Goal: Transaction & Acquisition: Book appointment/travel/reservation

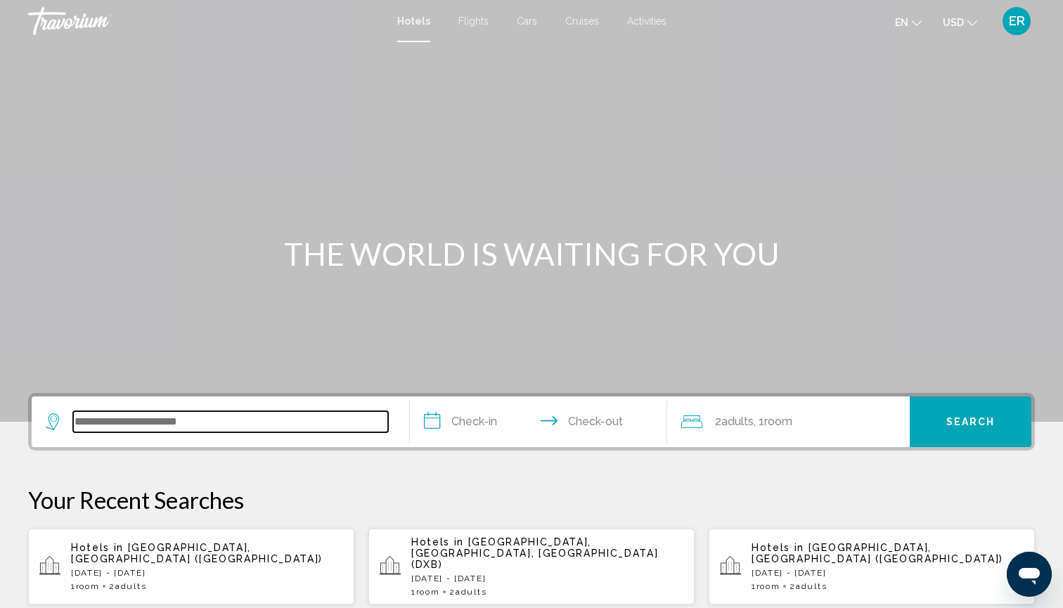
click at [195, 419] on input "Search widget" at bounding box center [230, 421] width 315 height 21
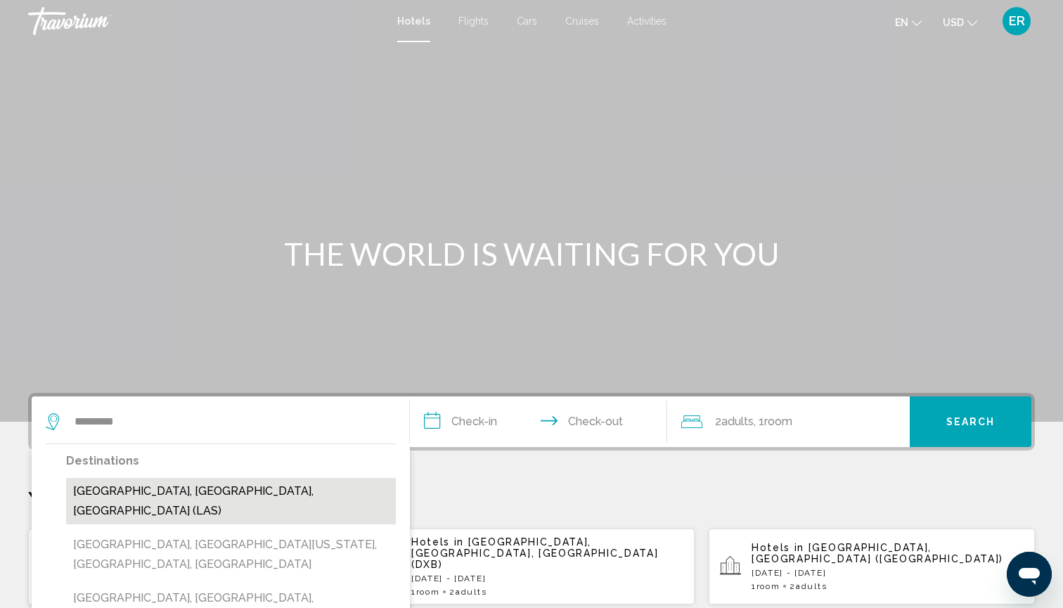
drag, startPoint x: 96, startPoint y: 418, endPoint x: 166, endPoint y: 491, distance: 100.4
click at [166, 491] on button "[GEOGRAPHIC_DATA], [GEOGRAPHIC_DATA], [GEOGRAPHIC_DATA] (LAS)" at bounding box center [231, 501] width 330 height 46
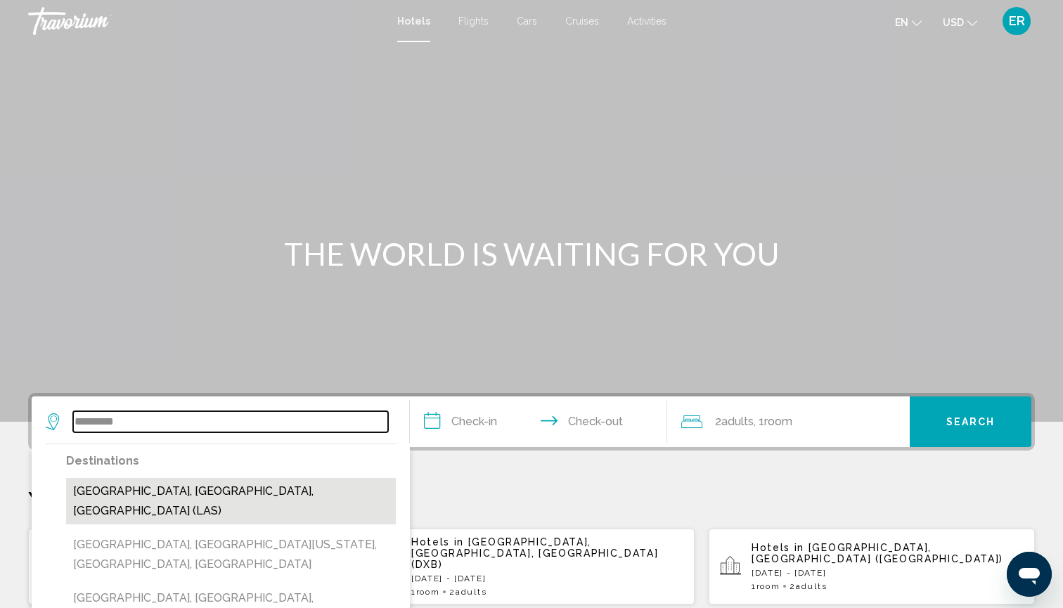
type input "**********"
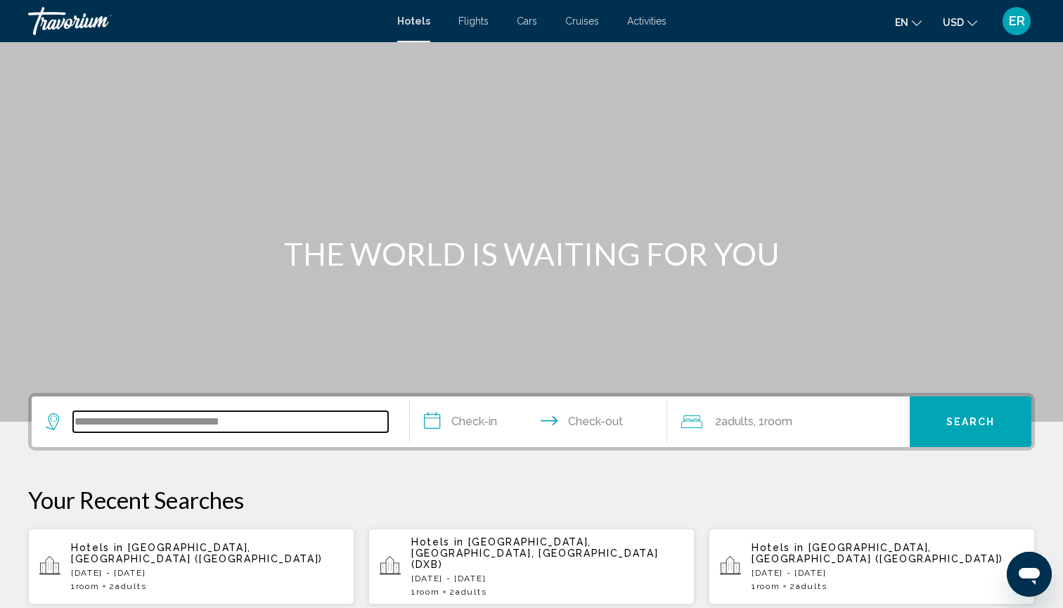
scroll to position [347, 0]
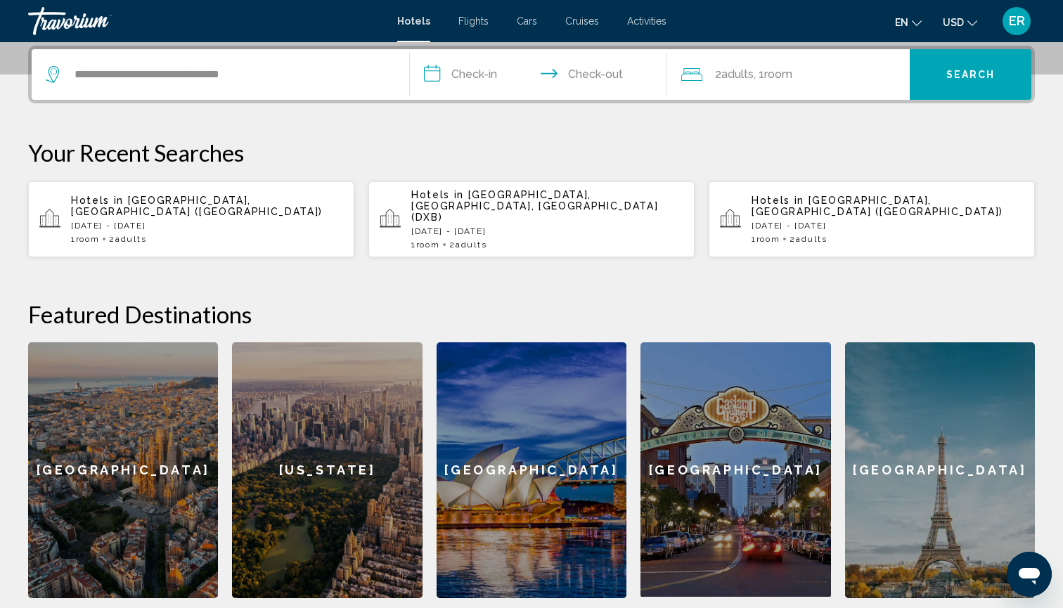
click at [433, 74] on input "**********" at bounding box center [541, 76] width 263 height 55
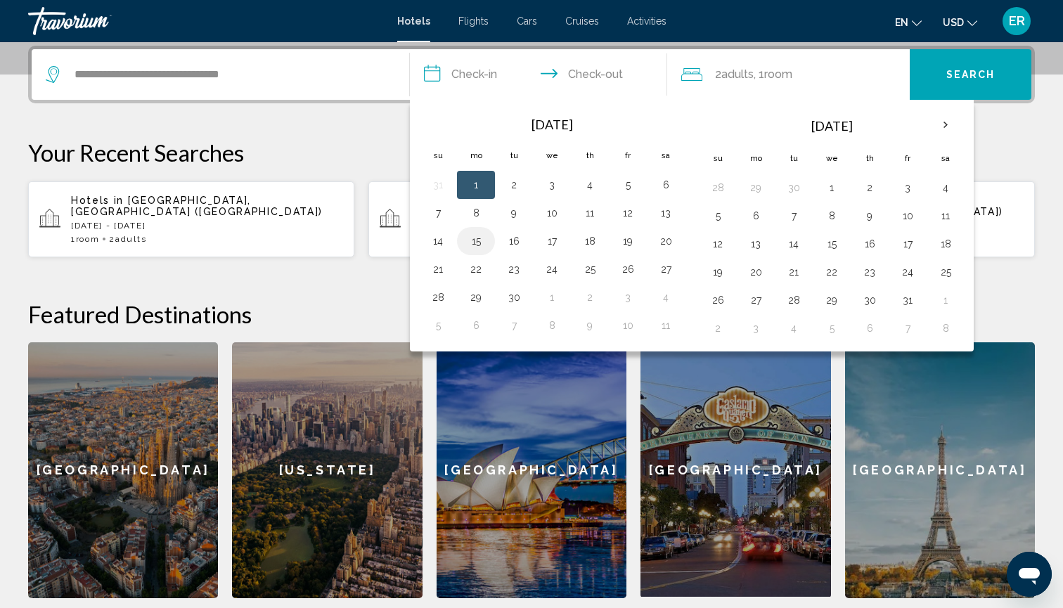
click at [474, 243] on button "15" at bounding box center [476, 241] width 22 height 20
click at [630, 243] on button "19" at bounding box center [627, 241] width 22 height 20
type input "**********"
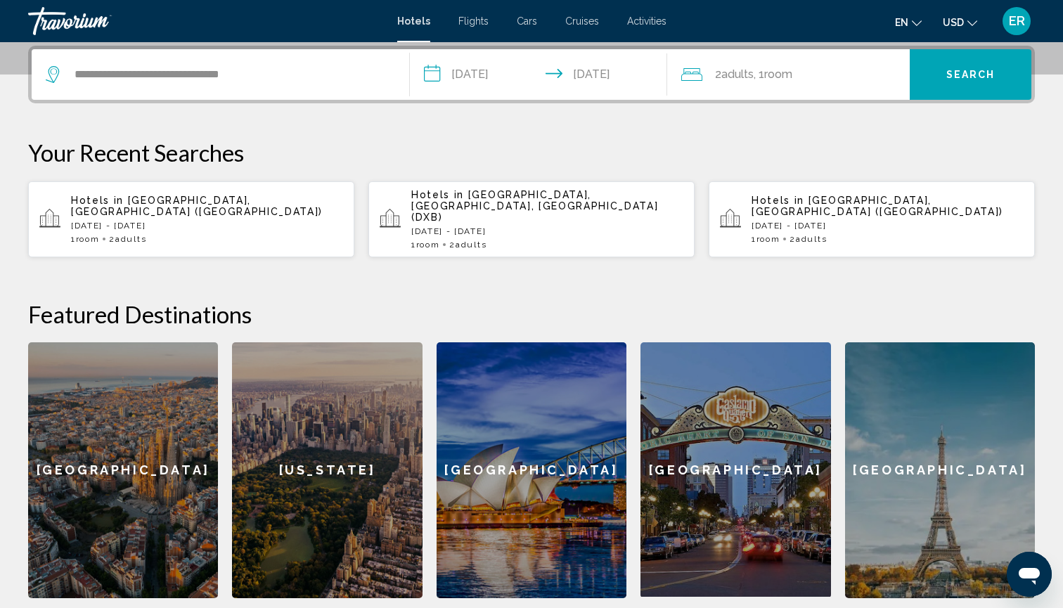
click at [977, 75] on span "Search" at bounding box center [970, 75] width 49 height 11
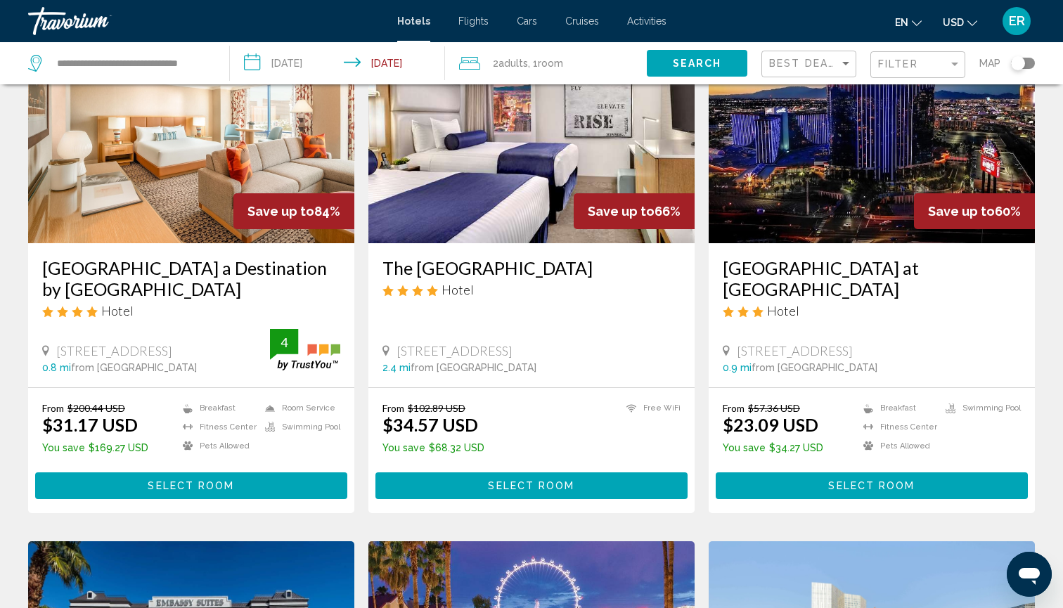
scroll to position [121, 0]
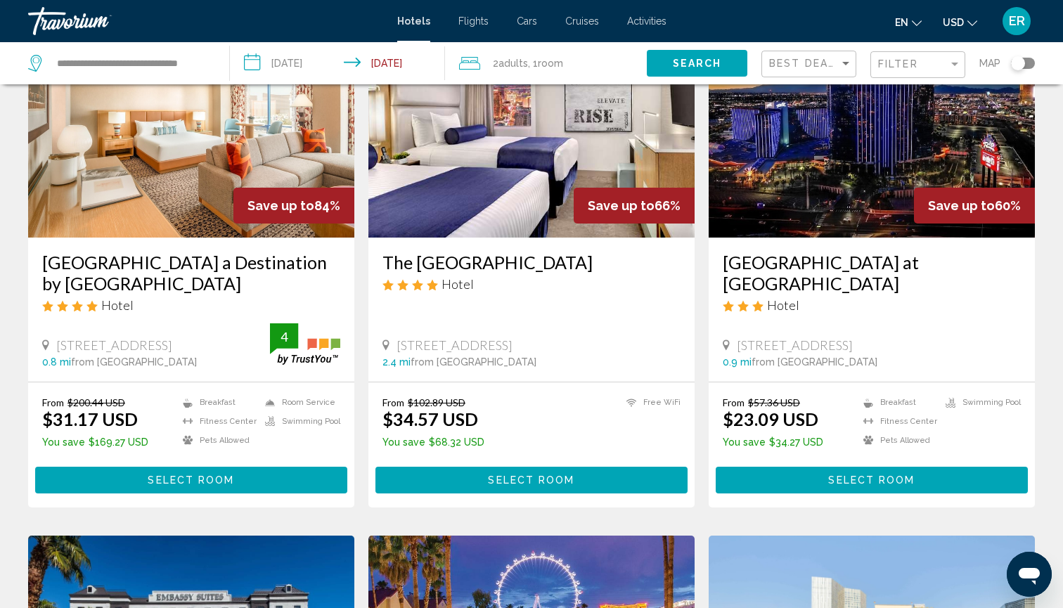
click at [195, 178] on img "Main content" at bounding box center [191, 125] width 326 height 225
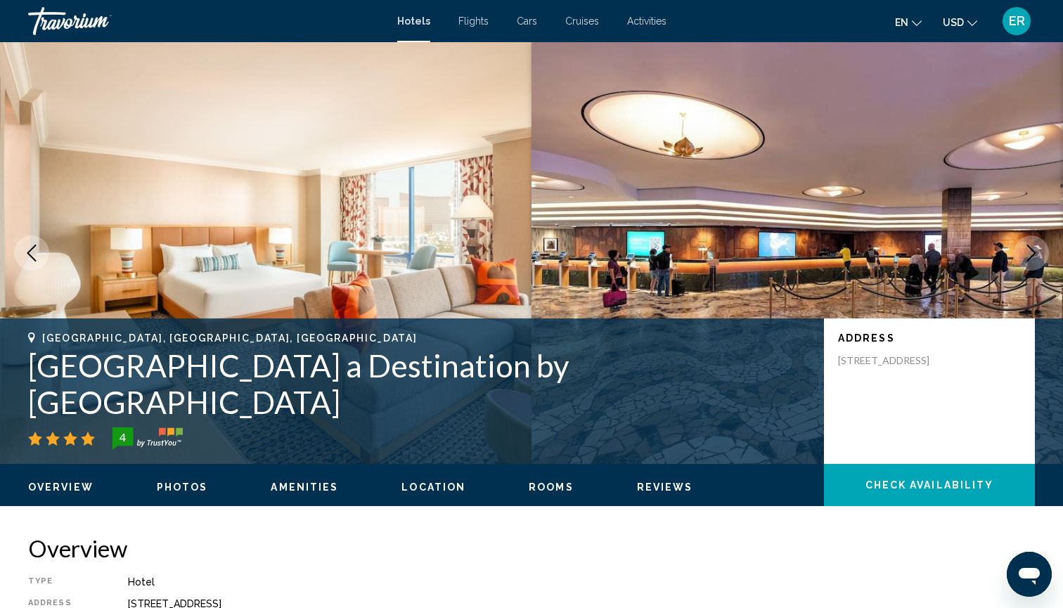
click at [1035, 253] on icon "Next image" at bounding box center [1031, 253] width 9 height 17
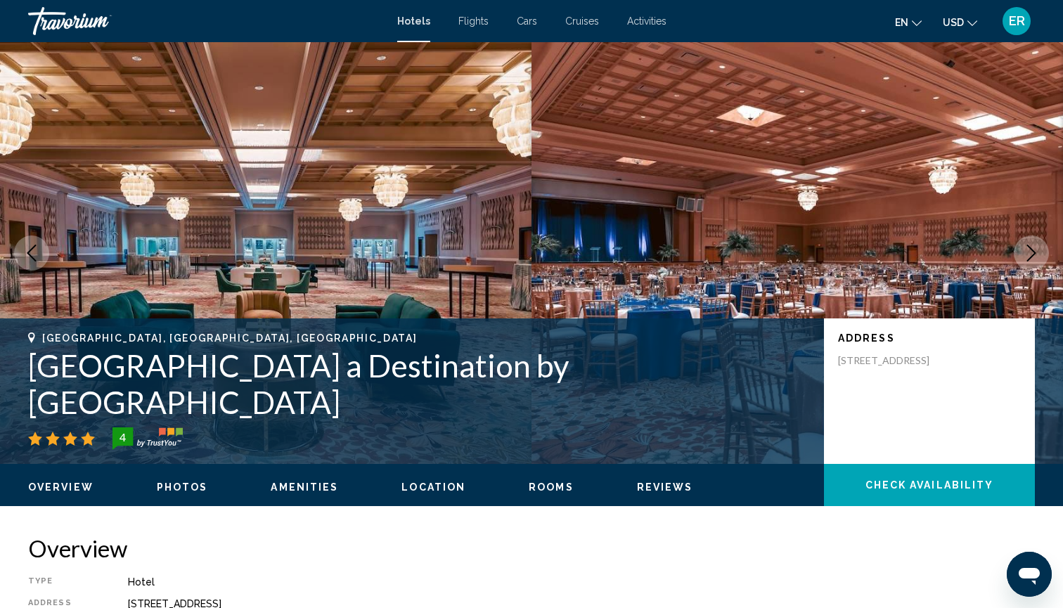
click at [1035, 252] on icon "Next image" at bounding box center [1031, 253] width 9 height 17
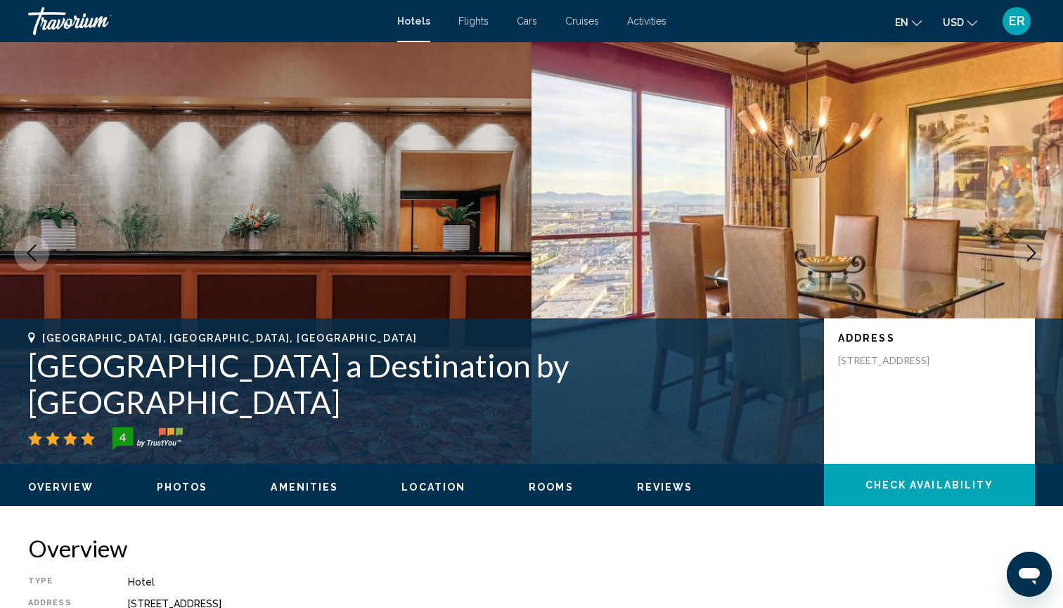
click at [1034, 254] on icon "Next image" at bounding box center [1031, 253] width 9 height 17
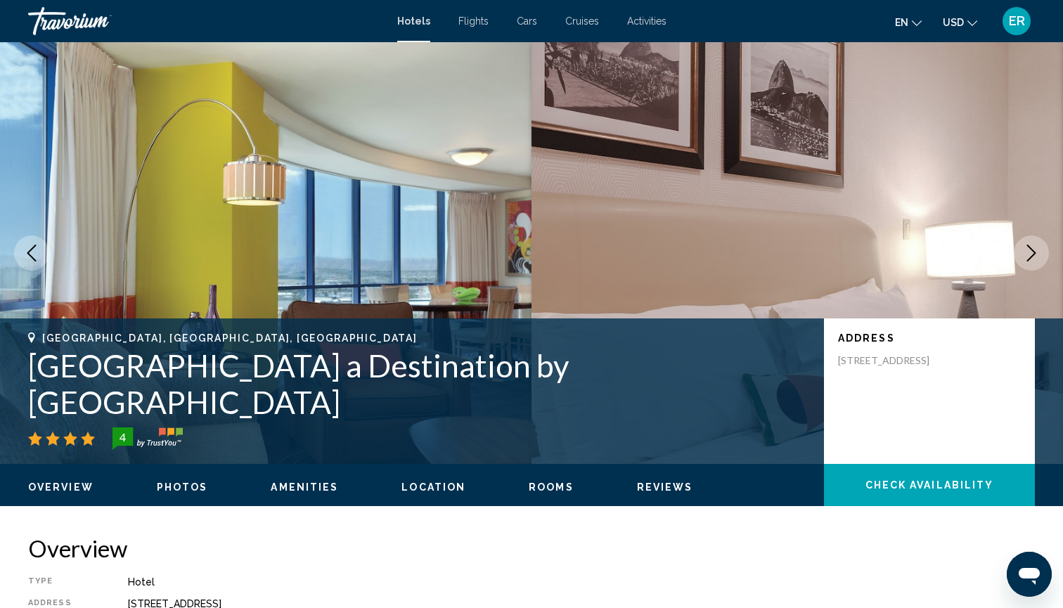
click at [1034, 254] on icon "Next image" at bounding box center [1031, 253] width 9 height 17
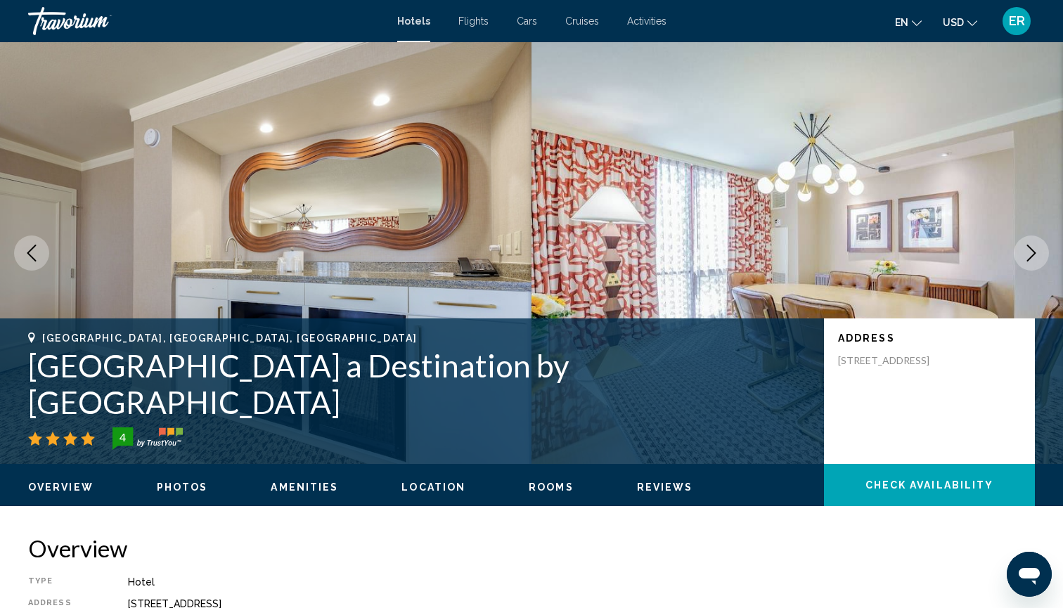
click at [1034, 252] on icon "Next image" at bounding box center [1031, 253] width 9 height 17
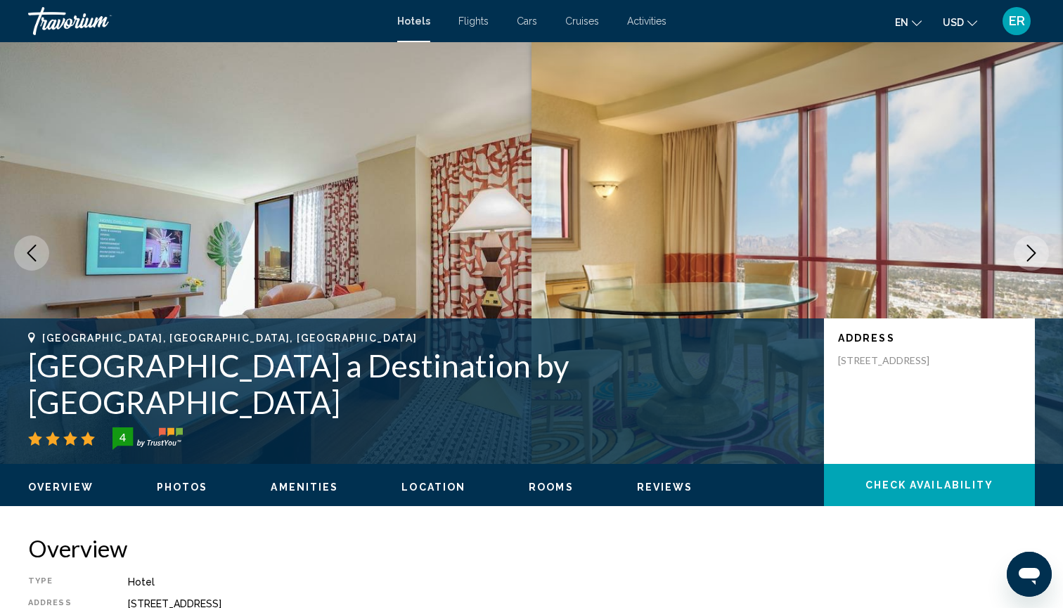
click at [1033, 252] on icon "Next image" at bounding box center [1031, 253] width 9 height 17
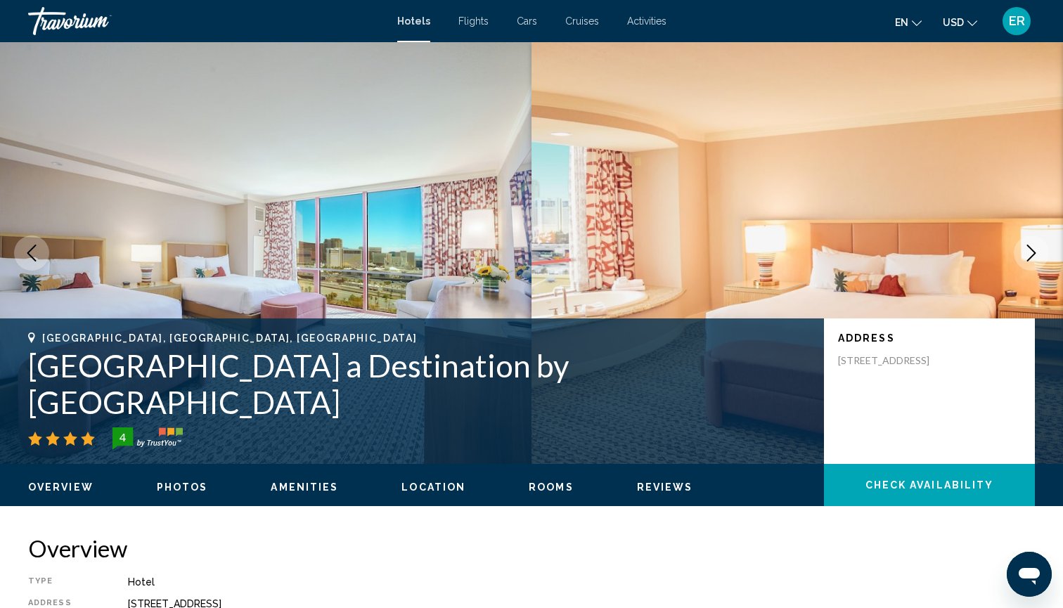
click at [1033, 252] on icon "Next image" at bounding box center [1031, 253] width 9 height 17
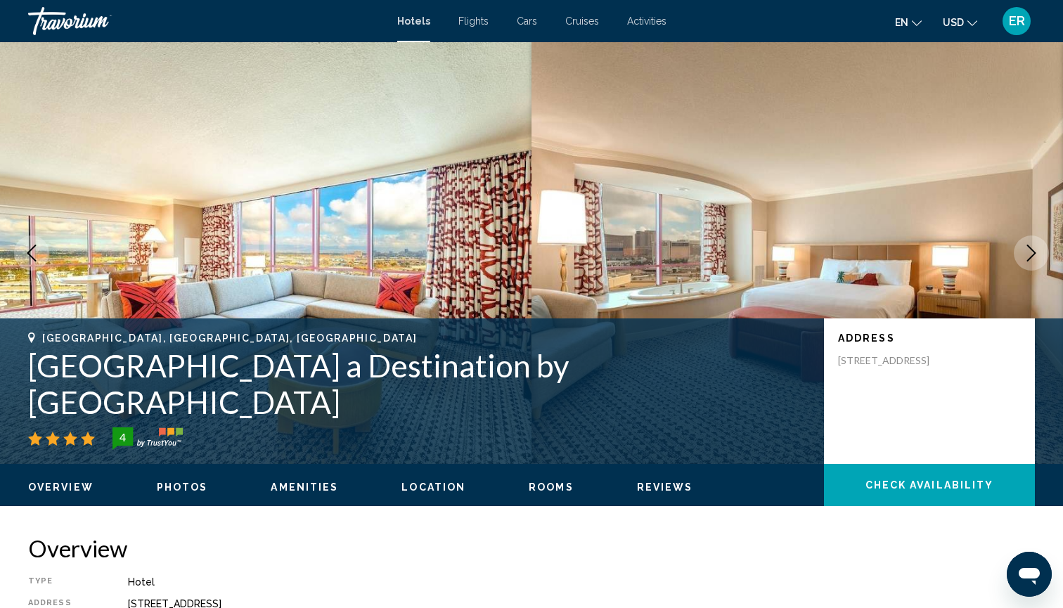
click at [1032, 251] on icon "Next image" at bounding box center [1031, 253] width 9 height 17
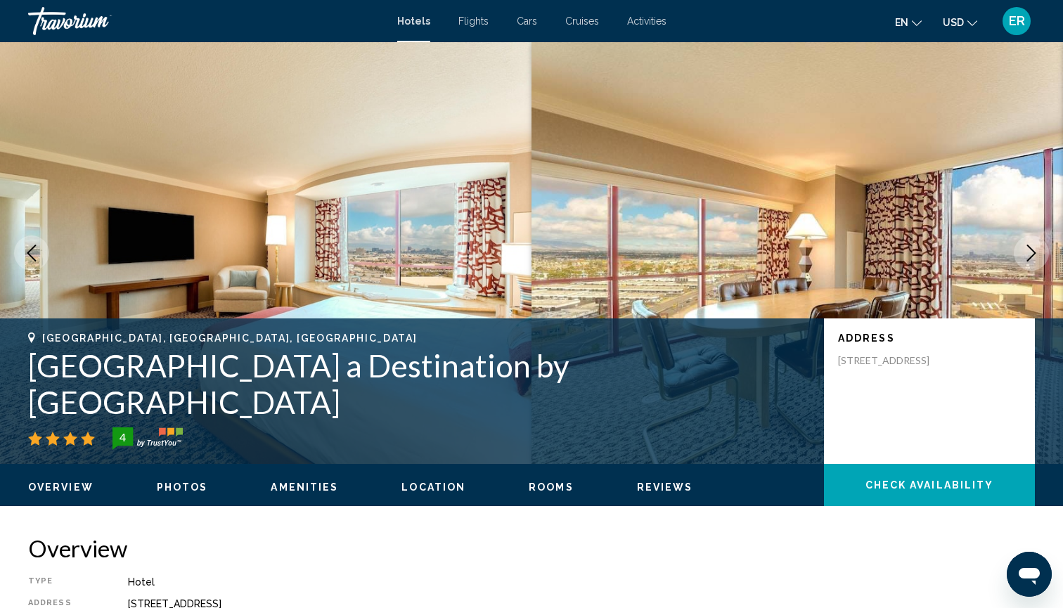
click at [1032, 251] on icon "Next image" at bounding box center [1031, 253] width 9 height 17
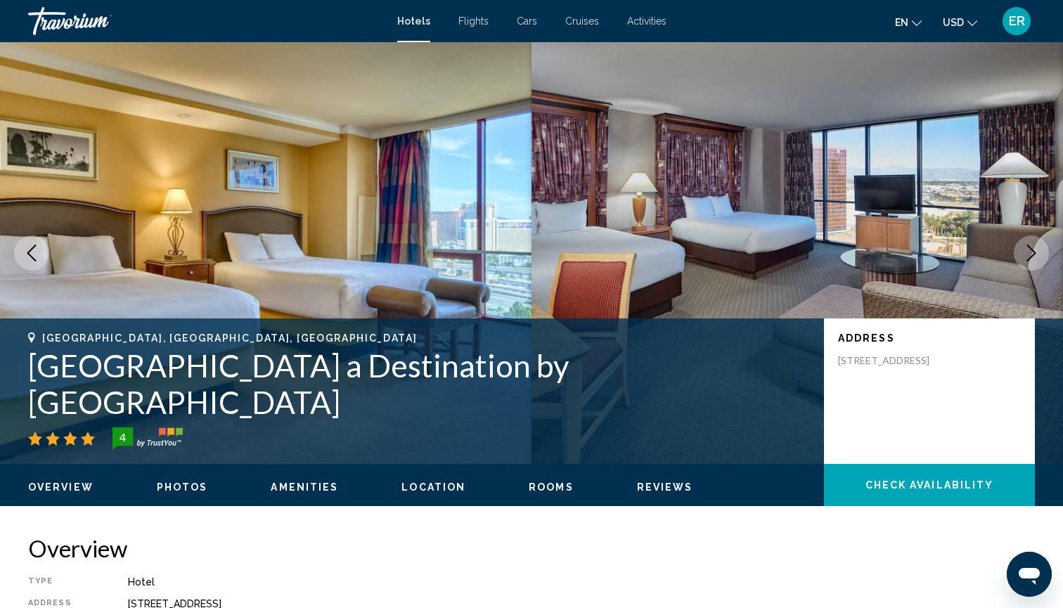
click at [1032, 251] on icon "Next image" at bounding box center [1031, 253] width 9 height 17
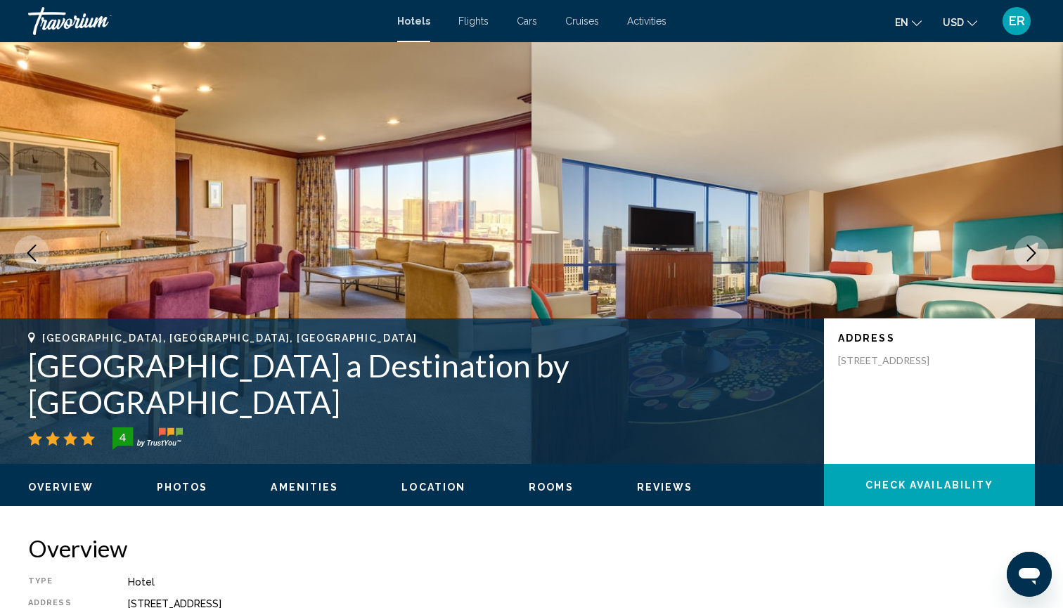
click at [1032, 251] on icon "Next image" at bounding box center [1031, 253] width 9 height 17
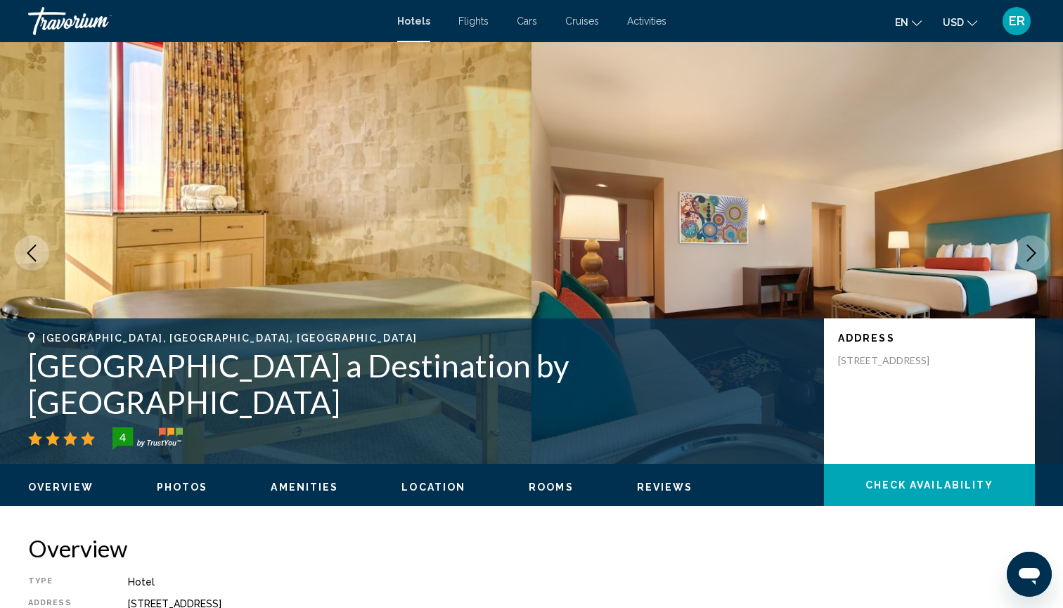
click at [1032, 251] on icon "Next image" at bounding box center [1031, 253] width 9 height 17
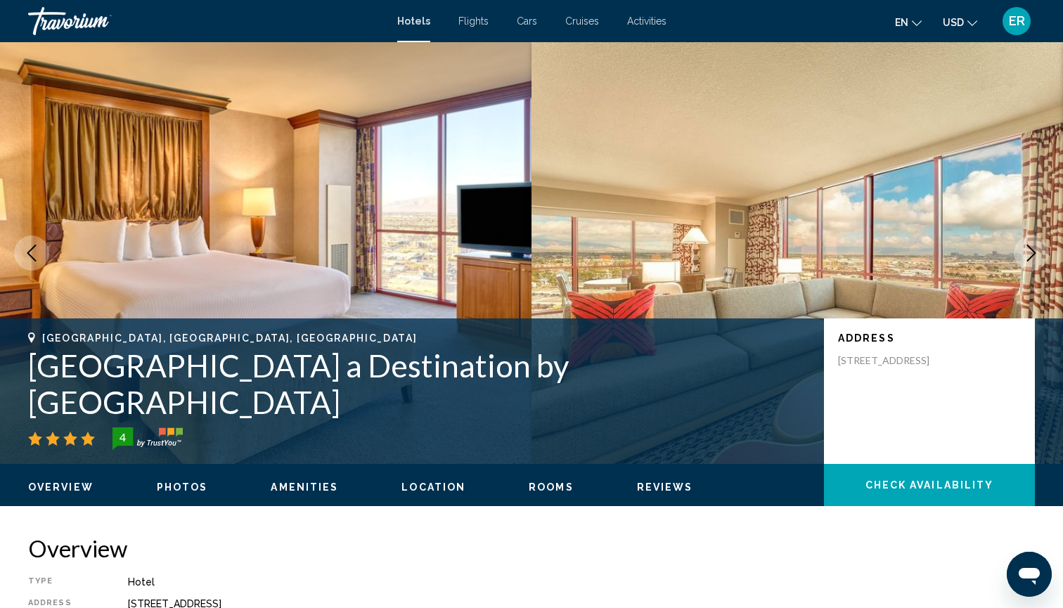
click at [1032, 249] on icon "Next image" at bounding box center [1031, 253] width 9 height 17
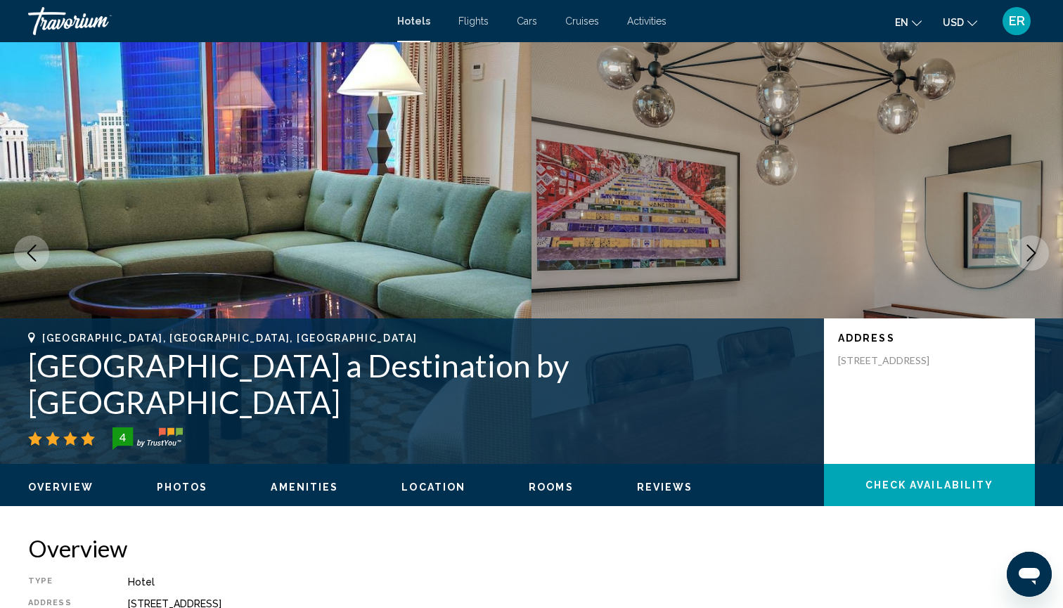
click at [1032, 249] on icon "Next image" at bounding box center [1031, 253] width 9 height 17
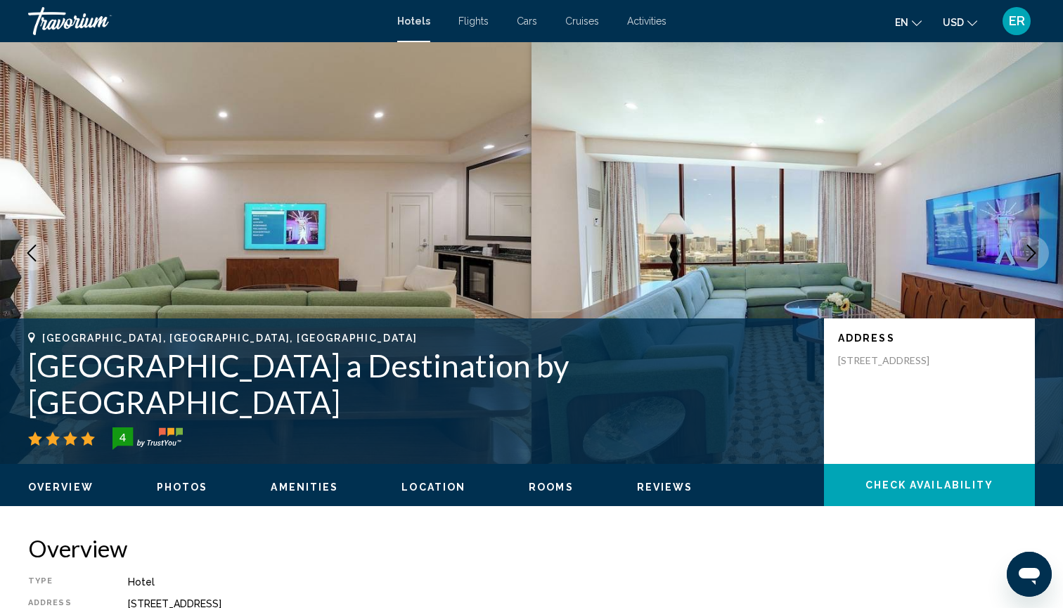
click at [1032, 249] on icon "Next image" at bounding box center [1031, 253] width 9 height 17
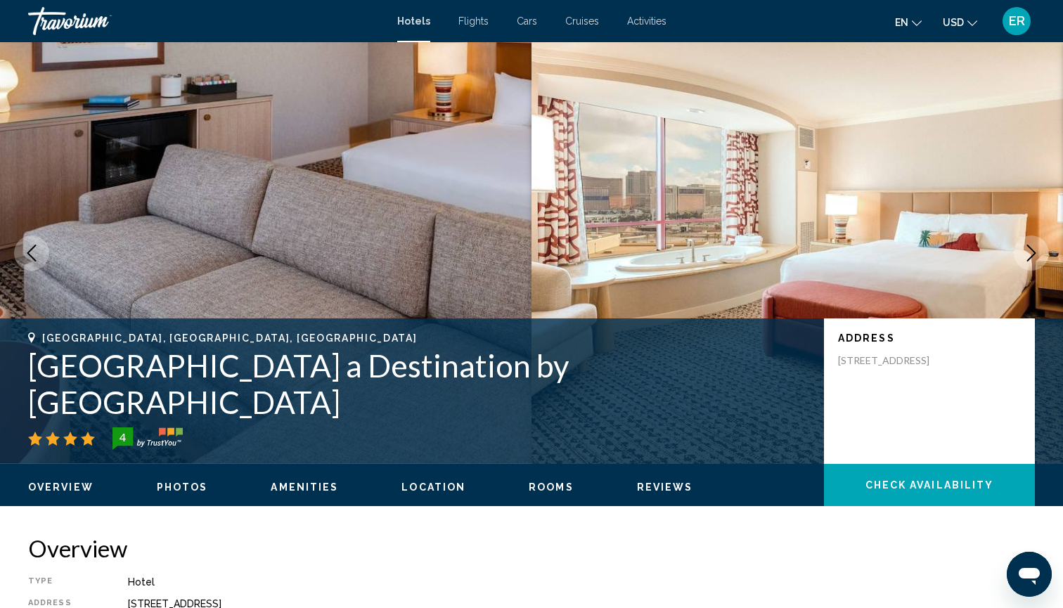
click at [1032, 249] on icon "Next image" at bounding box center [1031, 253] width 9 height 17
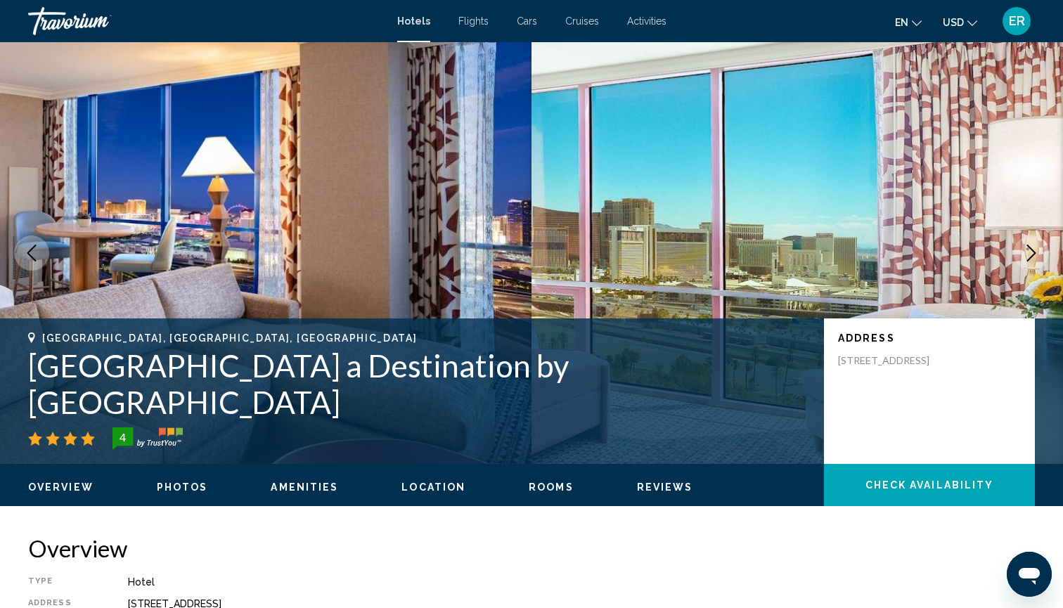
click at [1032, 248] on icon "Next image" at bounding box center [1031, 253] width 17 height 17
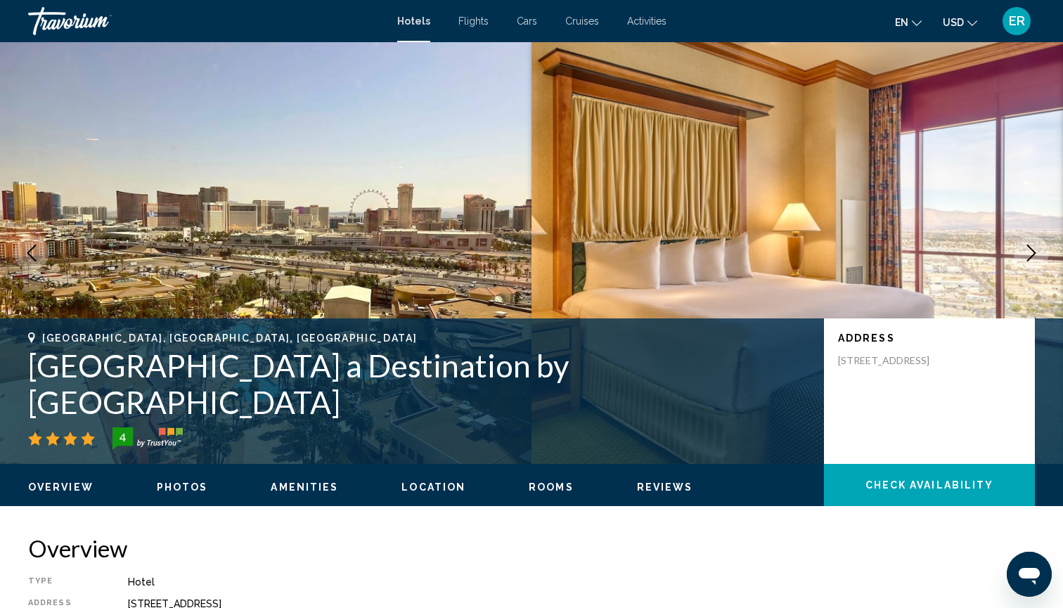
click at [1031, 245] on icon "Next image" at bounding box center [1031, 253] width 17 height 17
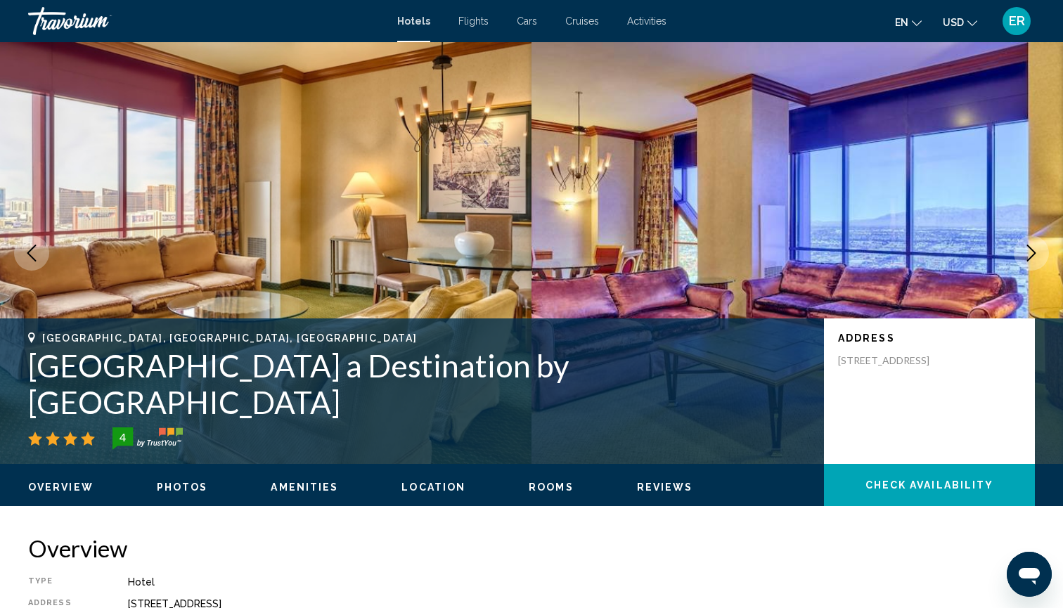
click at [1032, 247] on icon "Next image" at bounding box center [1031, 253] width 17 height 17
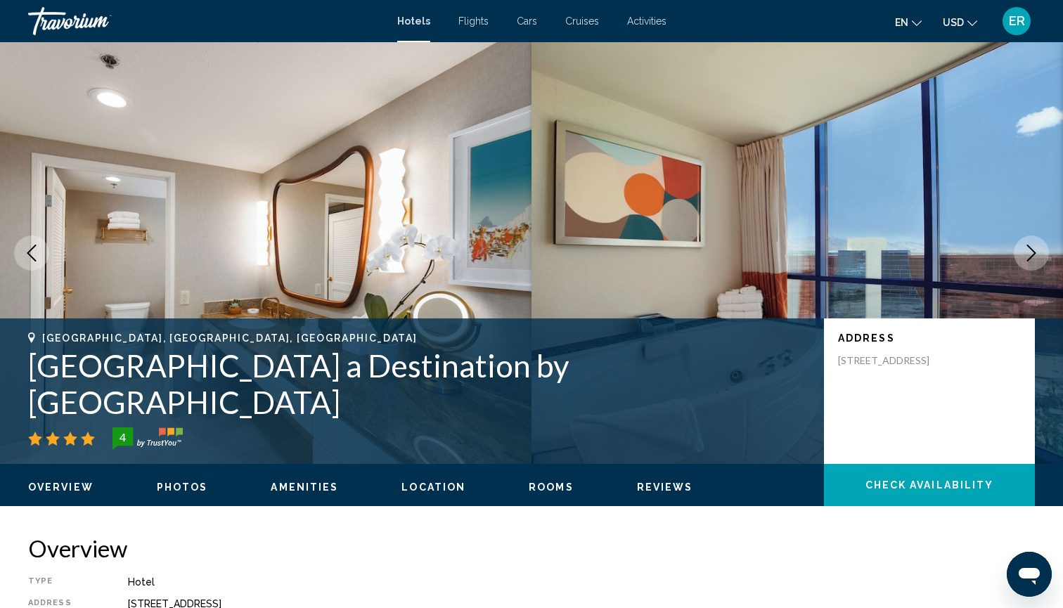
click at [1032, 247] on icon "Next image" at bounding box center [1031, 253] width 17 height 17
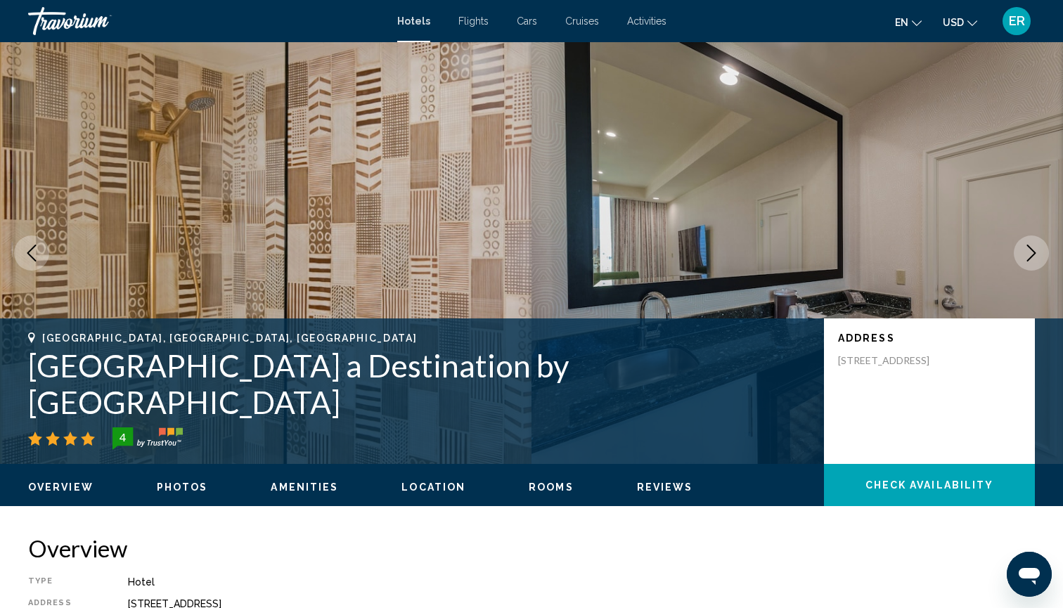
click at [1032, 247] on icon "Next image" at bounding box center [1031, 253] width 17 height 17
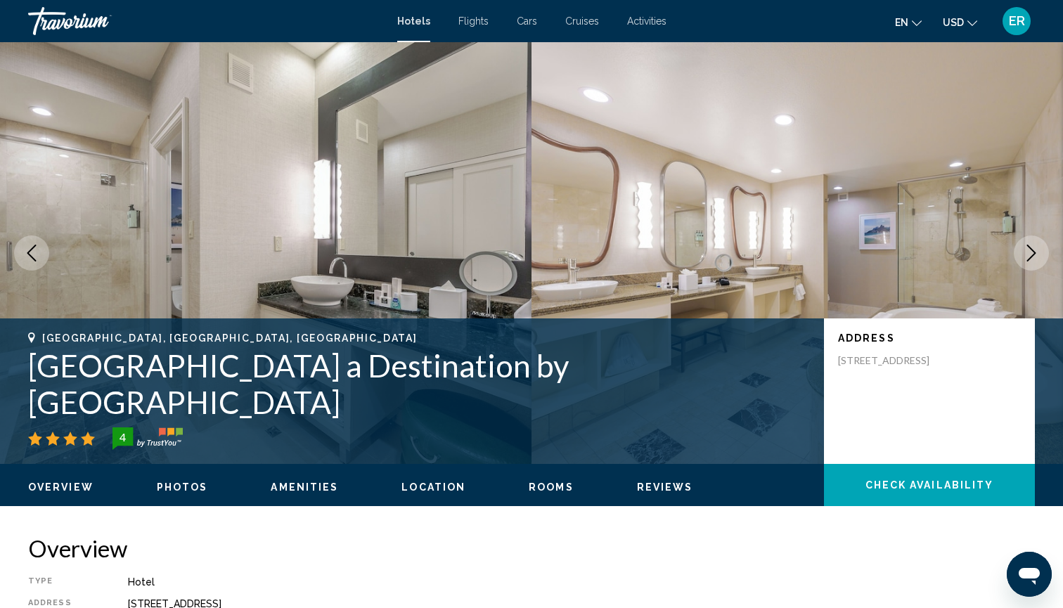
click at [1031, 246] on icon "Next image" at bounding box center [1031, 253] width 17 height 17
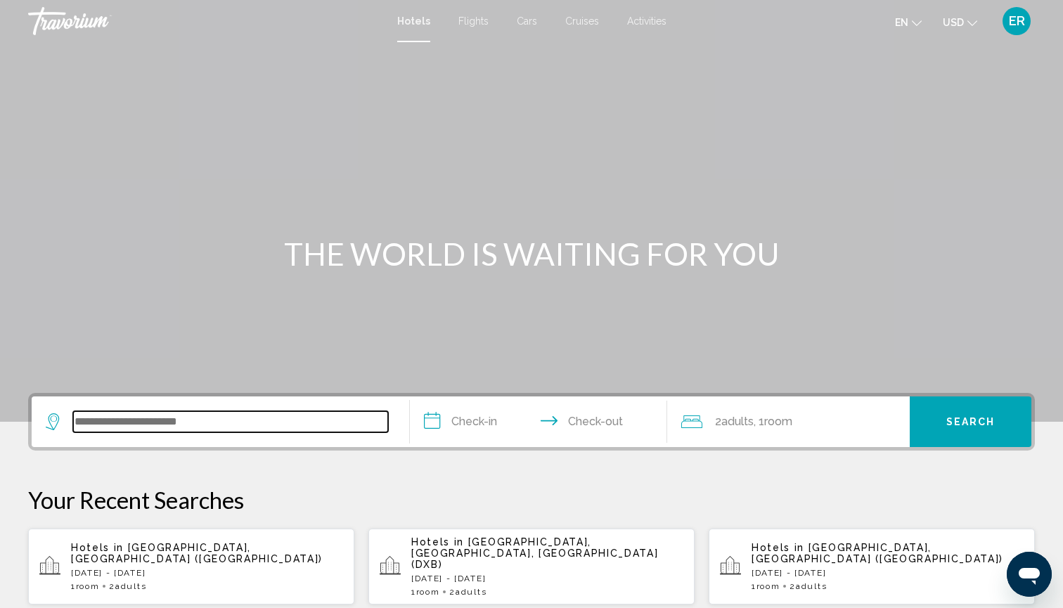
click at [199, 417] on input "Search widget" at bounding box center [230, 421] width 315 height 21
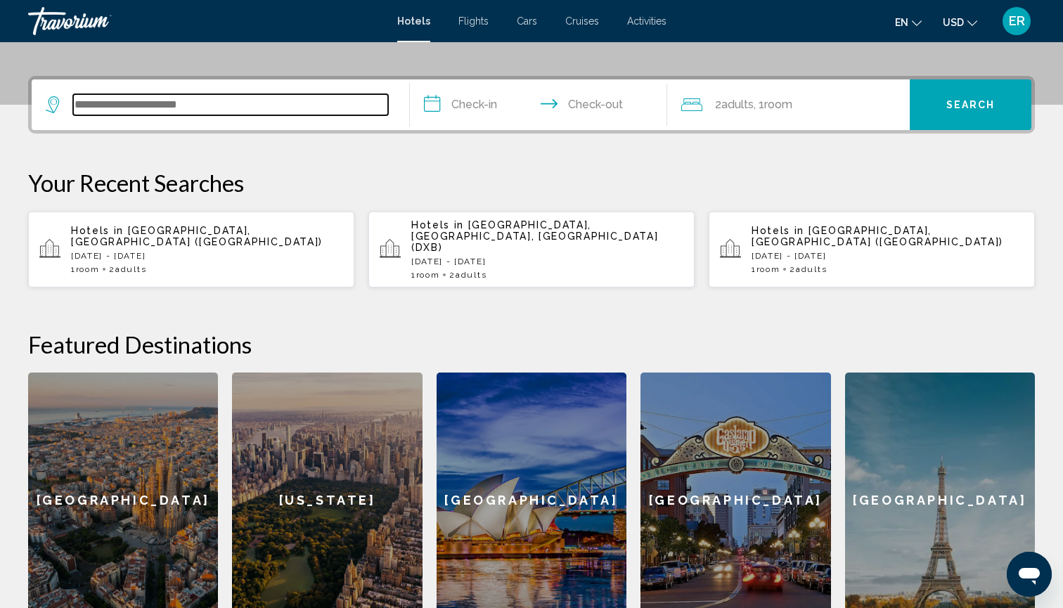
scroll to position [347, 0]
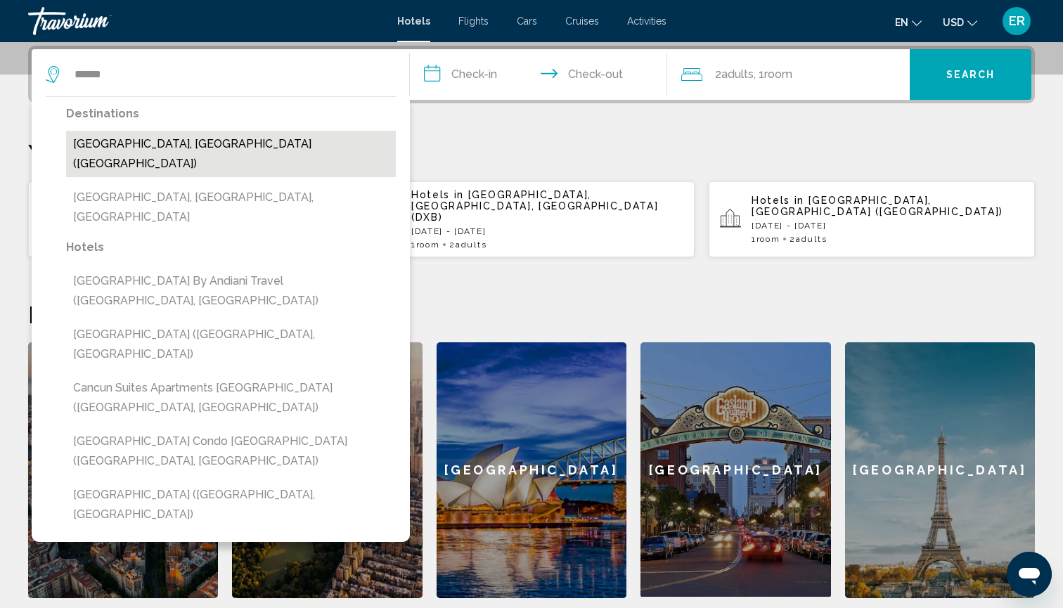
click at [148, 150] on button "[GEOGRAPHIC_DATA], [GEOGRAPHIC_DATA] ([GEOGRAPHIC_DATA])" at bounding box center [231, 154] width 330 height 46
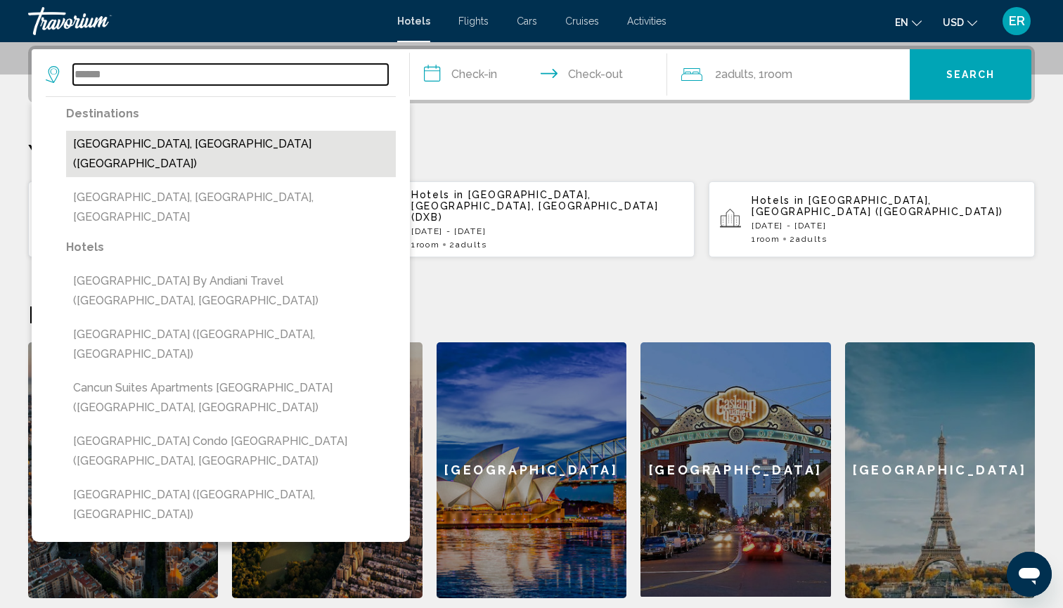
type input "**********"
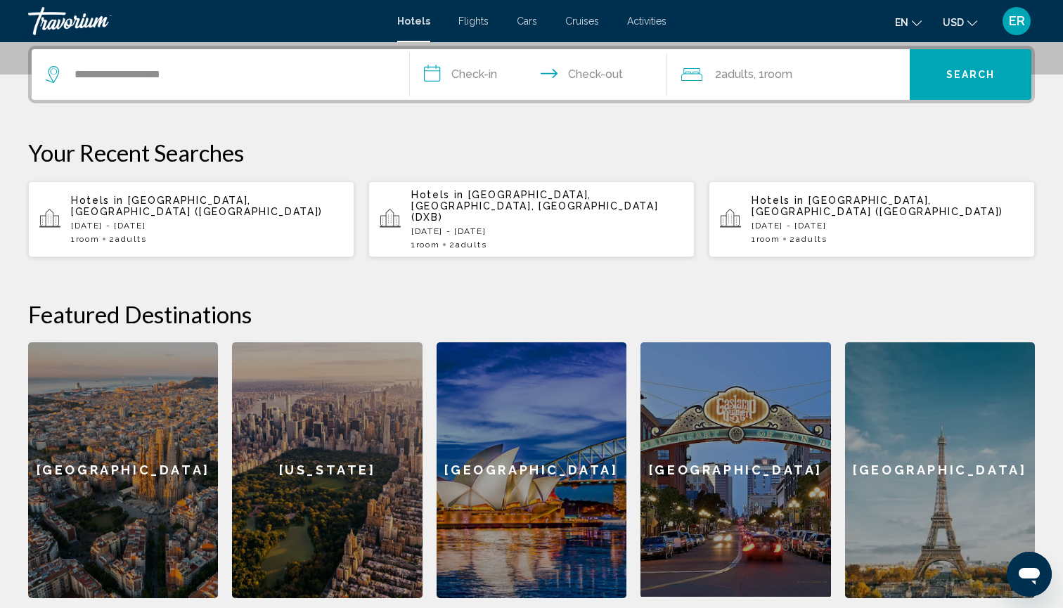
click at [469, 72] on input "**********" at bounding box center [541, 76] width 263 height 55
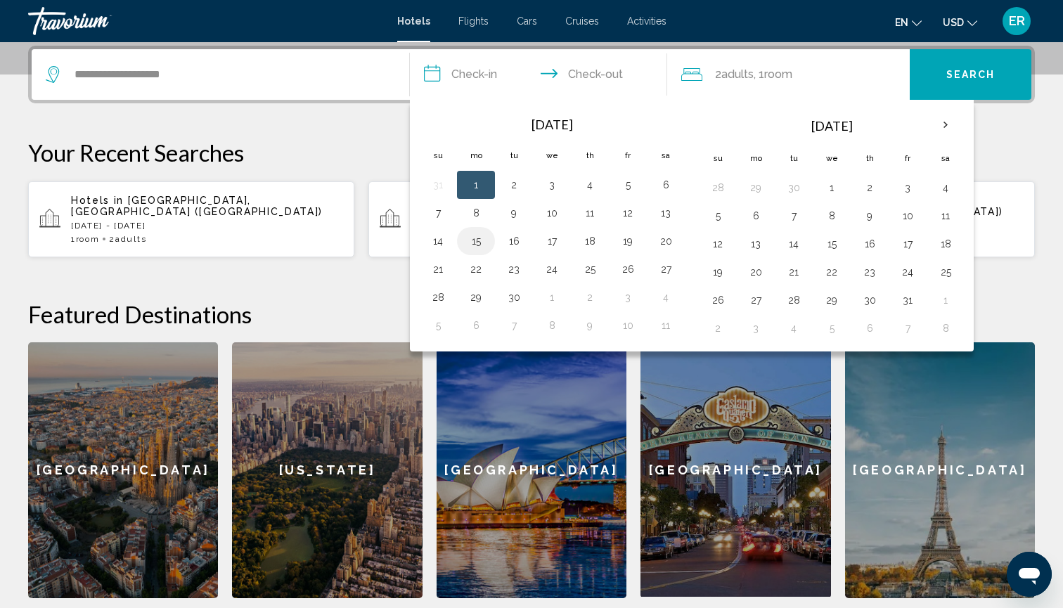
click at [476, 240] on button "15" at bounding box center [476, 241] width 22 height 20
click at [633, 243] on button "19" at bounding box center [627, 241] width 22 height 20
type input "**********"
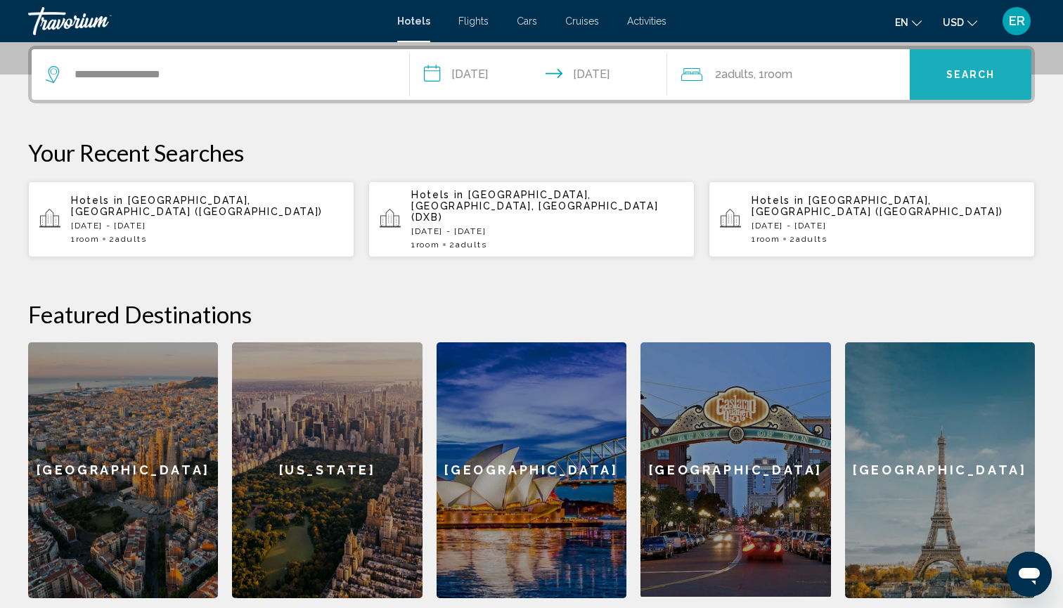
click at [961, 79] on span "Search" at bounding box center [970, 75] width 49 height 11
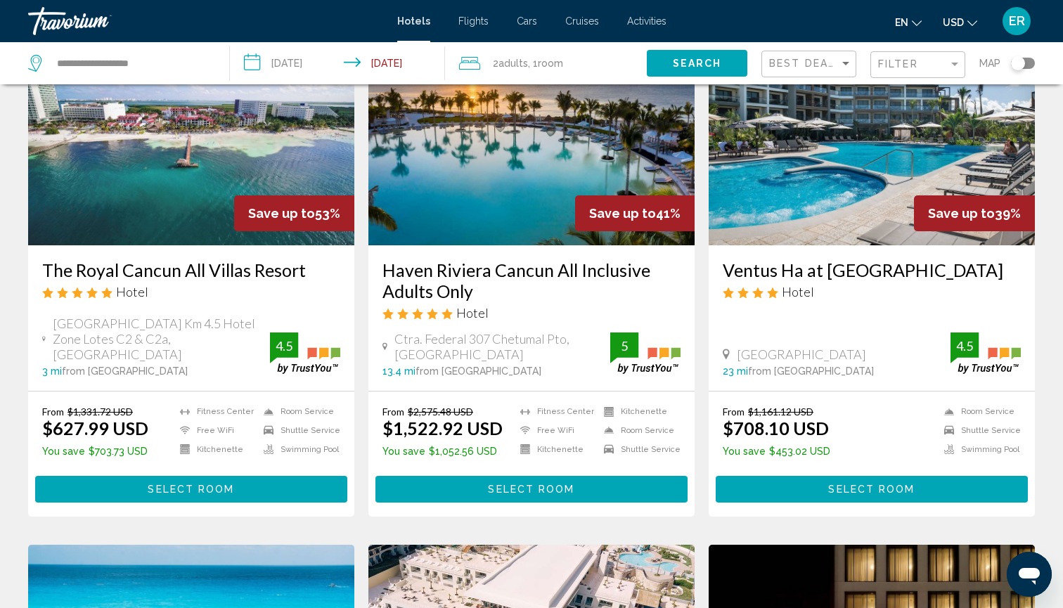
scroll to position [639, 0]
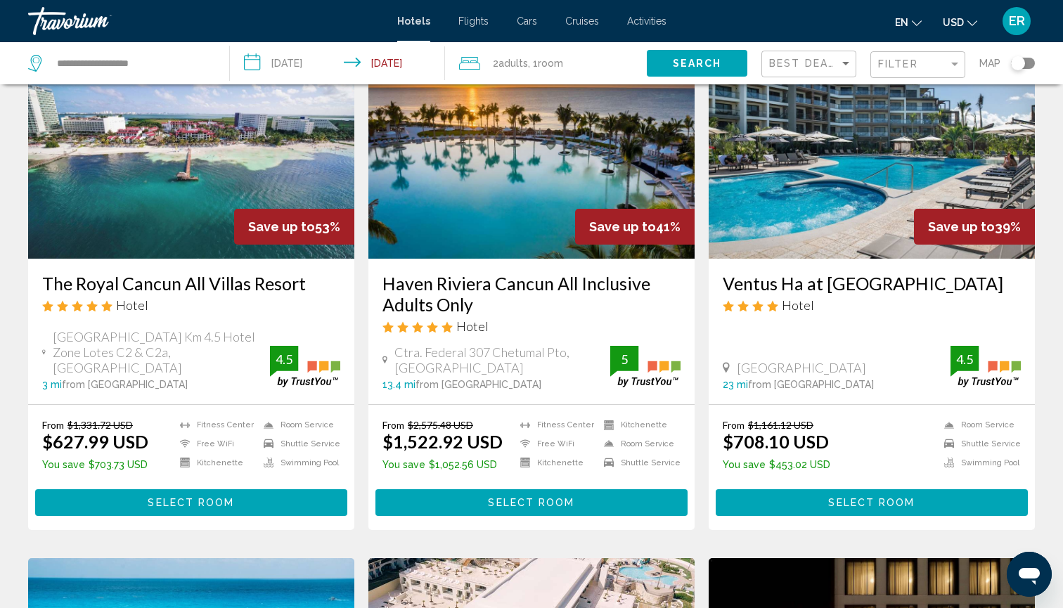
click at [567, 318] on div "Hotel" at bounding box center [531, 325] width 298 height 15
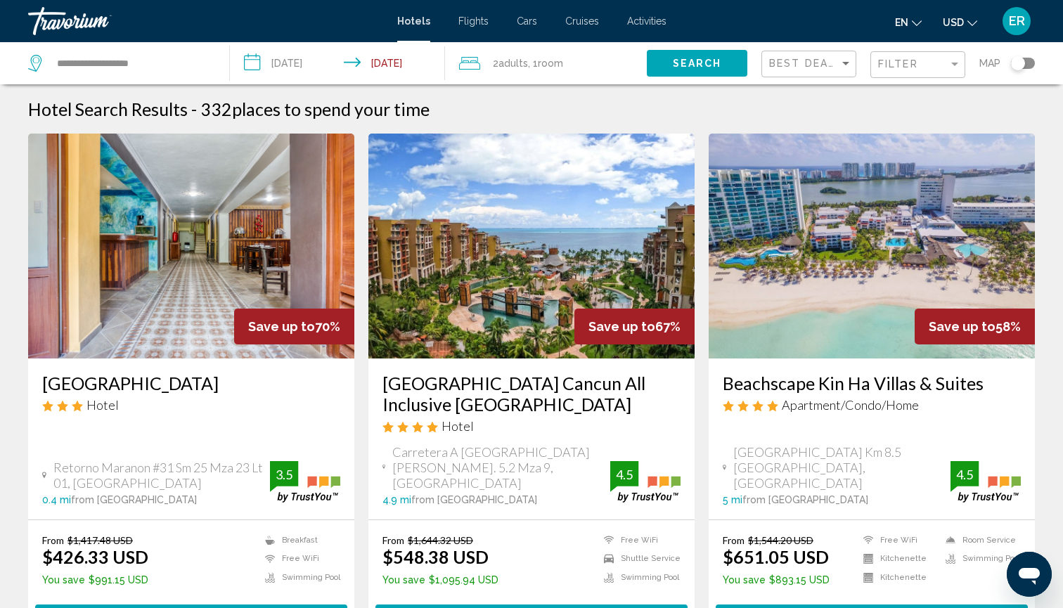
scroll to position [0, 0]
click at [171, 70] on input "**********" at bounding box center [132, 63] width 153 height 21
type input "*"
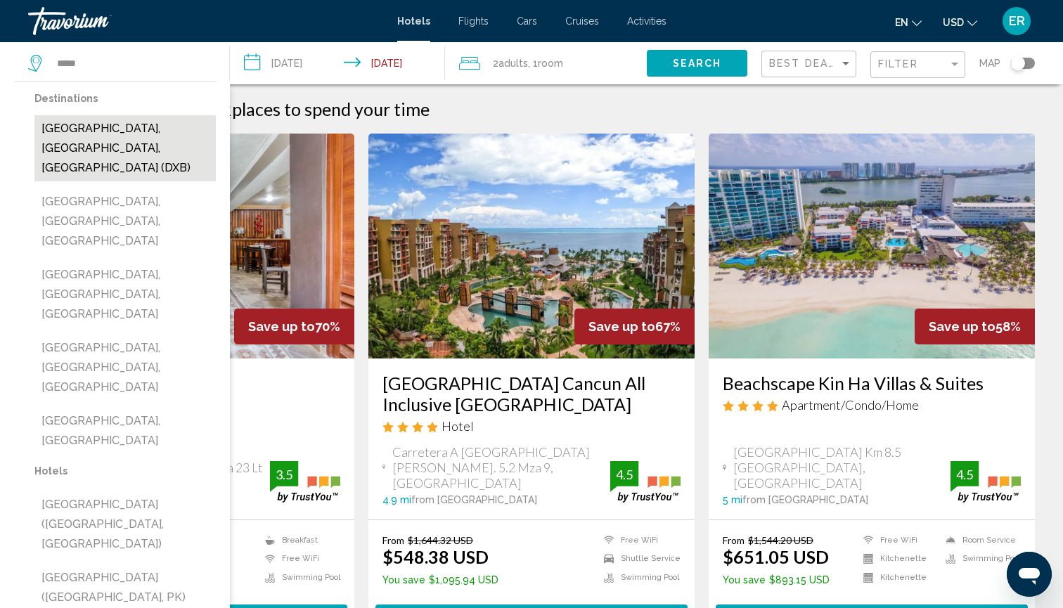
click at [106, 129] on button "[GEOGRAPHIC_DATA], [GEOGRAPHIC_DATA], [GEOGRAPHIC_DATA] (DXB)" at bounding box center [124, 148] width 181 height 66
type input "**********"
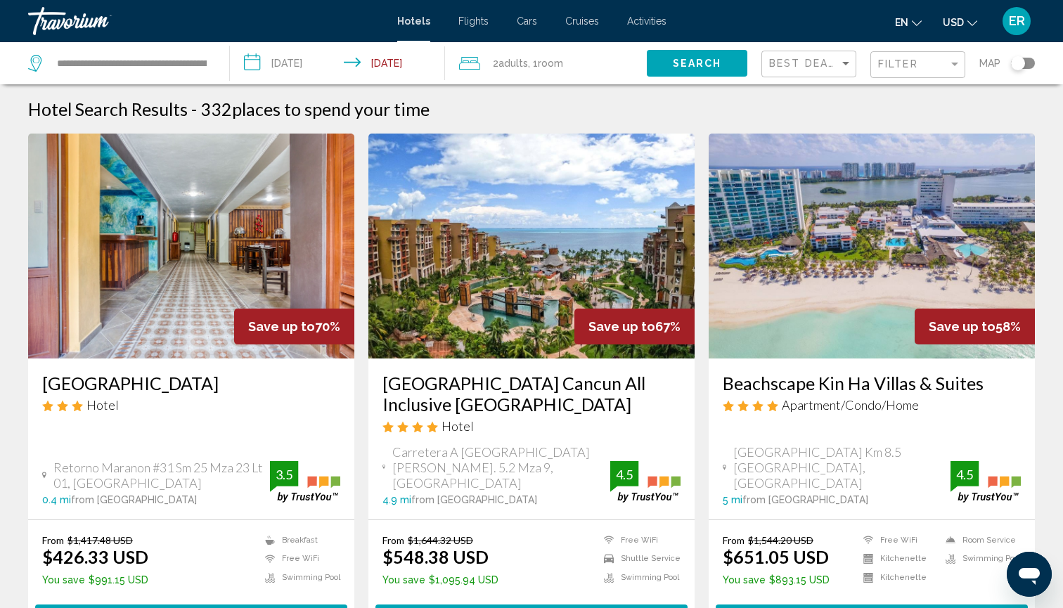
click at [696, 60] on span "Search" at bounding box center [697, 63] width 49 height 11
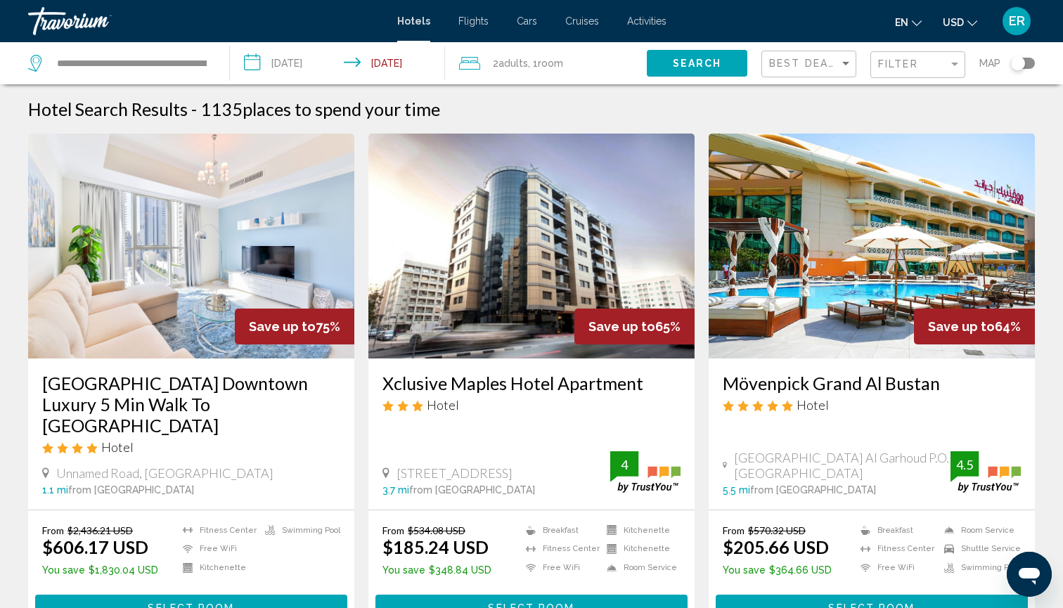
click at [479, 162] on img "Main content" at bounding box center [531, 246] width 326 height 225
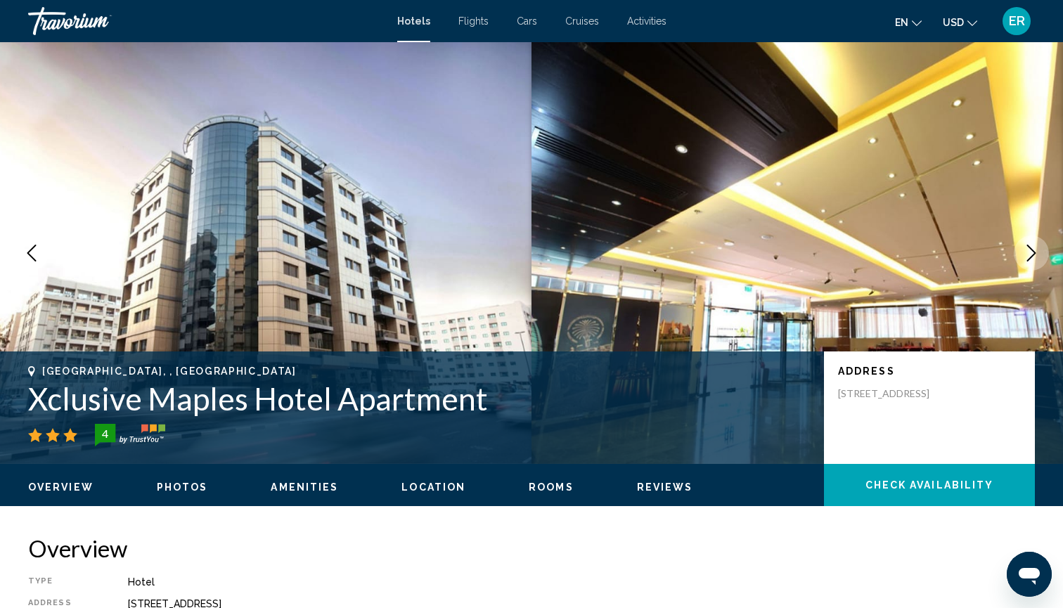
click at [845, 141] on img "Main content" at bounding box center [796, 253] width 531 height 422
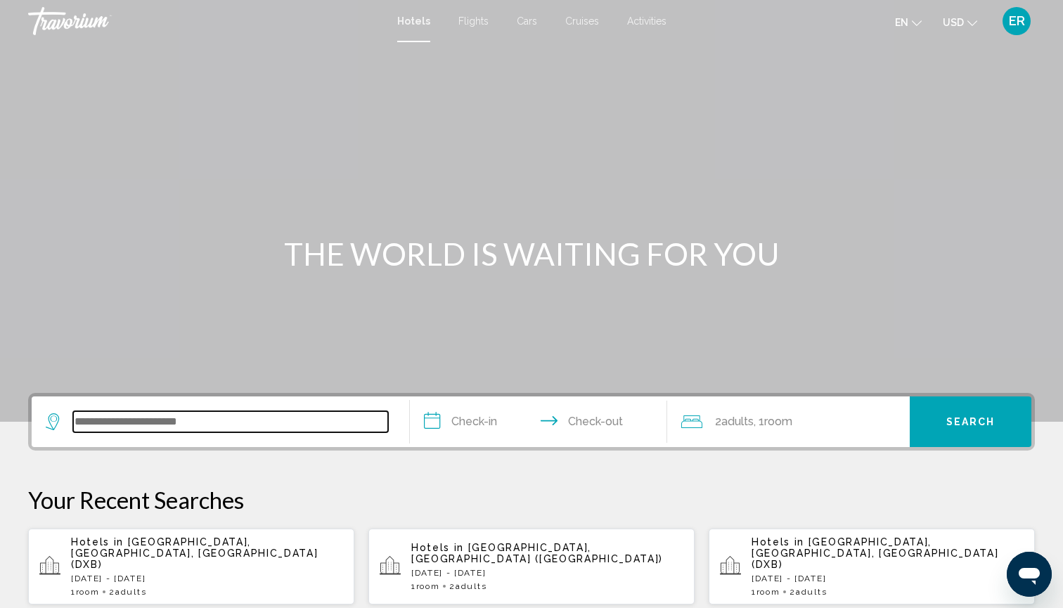
click at [238, 425] on input "Search widget" at bounding box center [230, 421] width 315 height 21
click at [217, 422] on input "Search widget" at bounding box center [230, 421] width 315 height 21
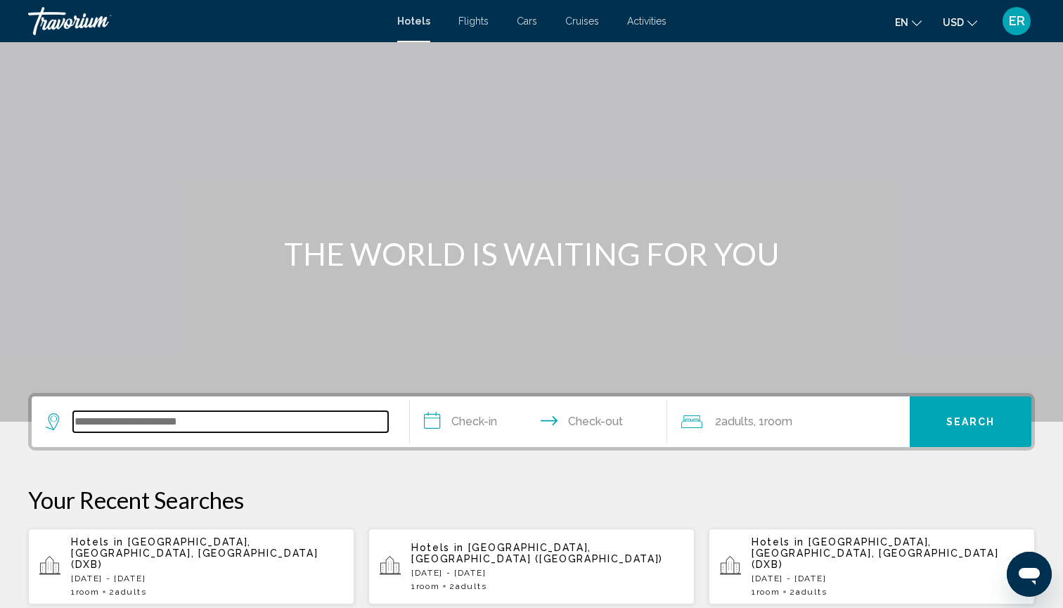
scroll to position [347, 0]
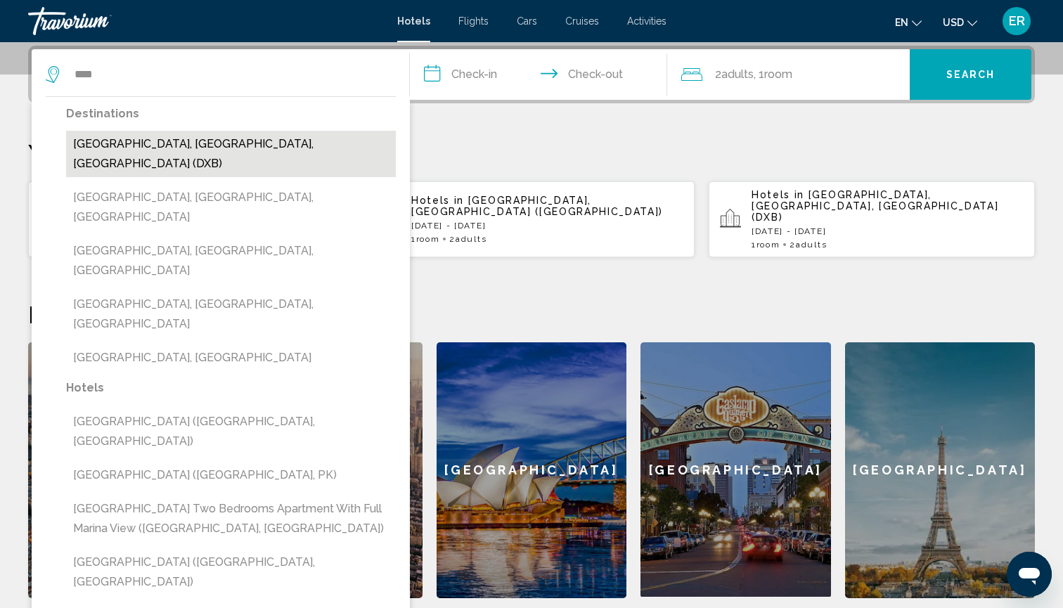
click at [207, 145] on button "[GEOGRAPHIC_DATA], [GEOGRAPHIC_DATA], [GEOGRAPHIC_DATA] (DXB)" at bounding box center [231, 154] width 330 height 46
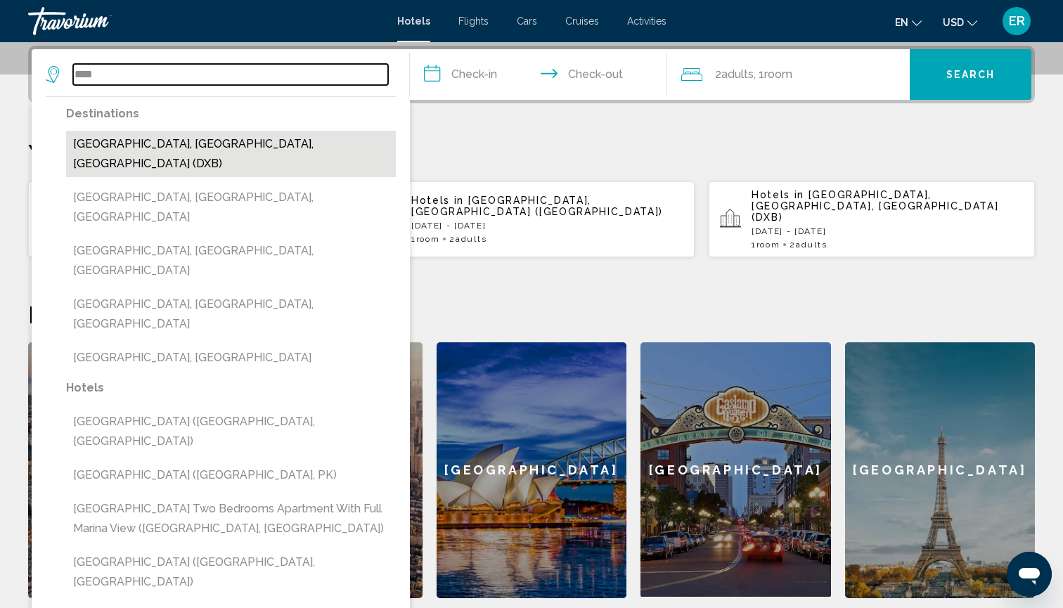
type input "**********"
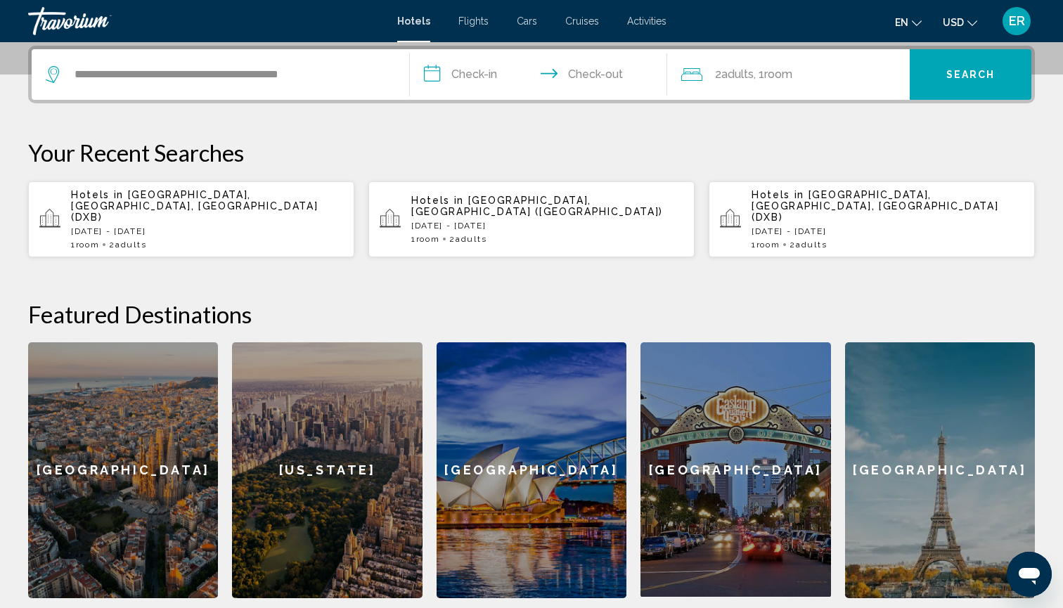
click at [434, 79] on input "**********" at bounding box center [541, 76] width 263 height 55
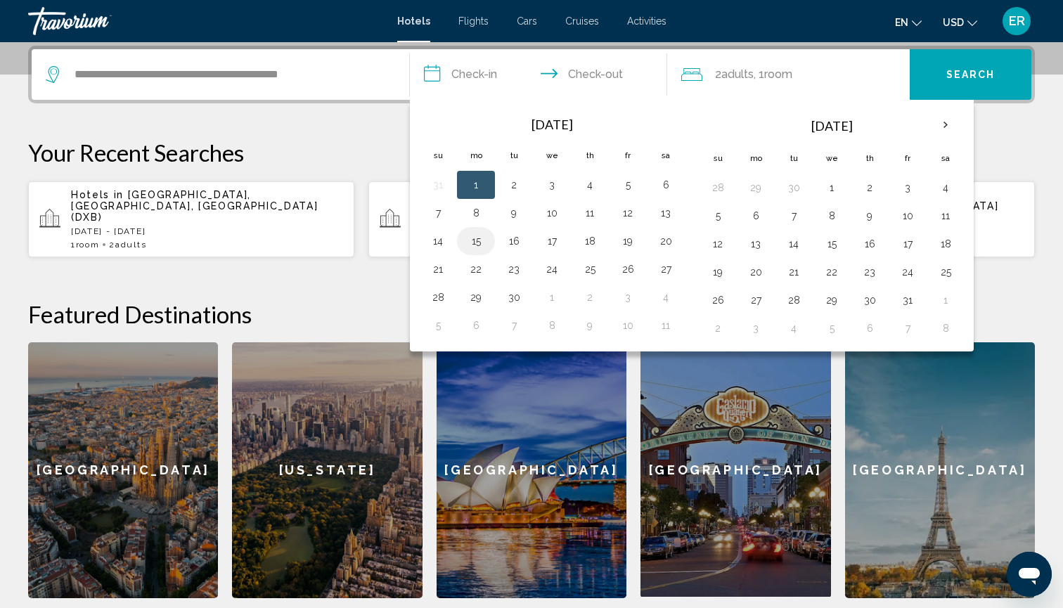
click at [478, 244] on button "15" at bounding box center [476, 241] width 22 height 20
click at [630, 239] on button "19" at bounding box center [627, 241] width 22 height 20
type input "**********"
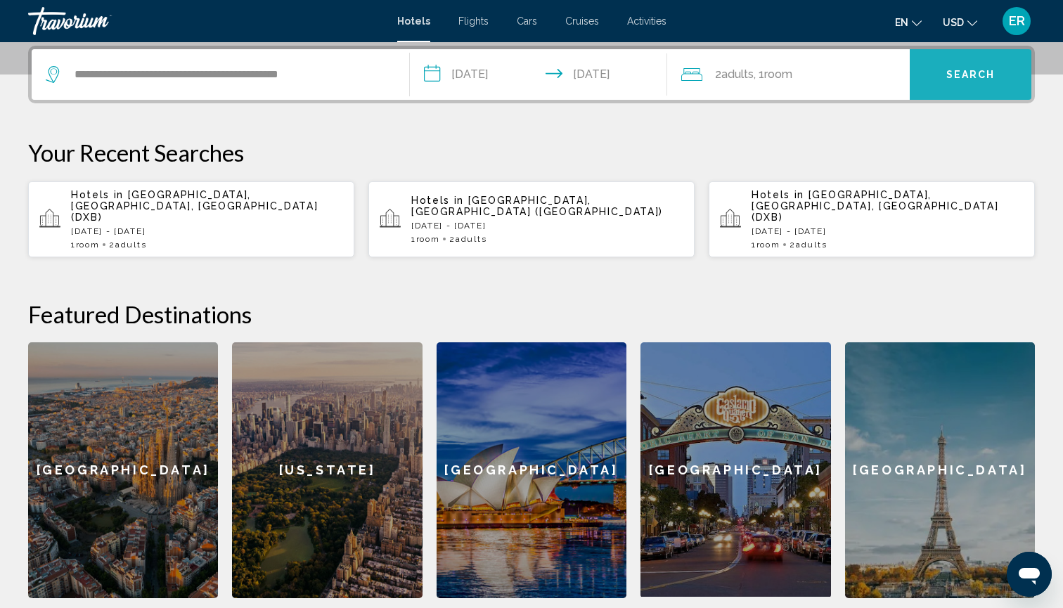
click at [955, 81] on button "Search" at bounding box center [970, 74] width 122 height 51
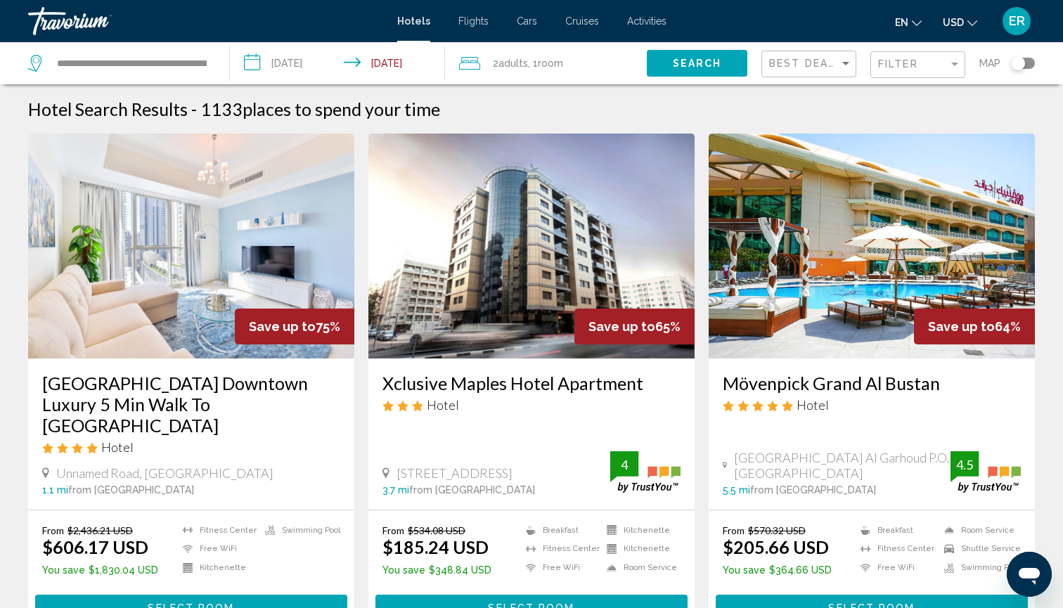
click at [274, 358] on img "Main content" at bounding box center [191, 246] width 326 height 225
